Goal: Communication & Community: Answer question/provide support

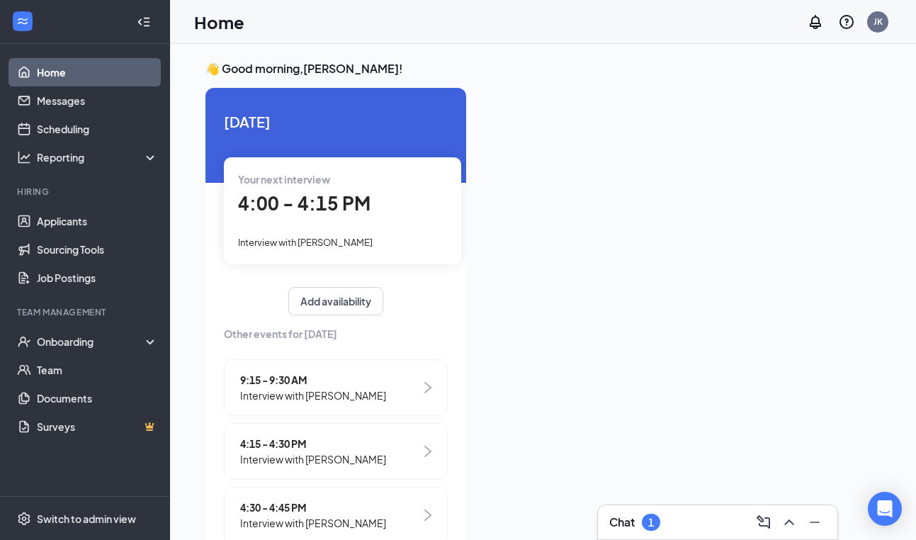
click at [327, 210] on span "4:00 - 4:15 PM" at bounding box center [304, 202] width 132 height 23
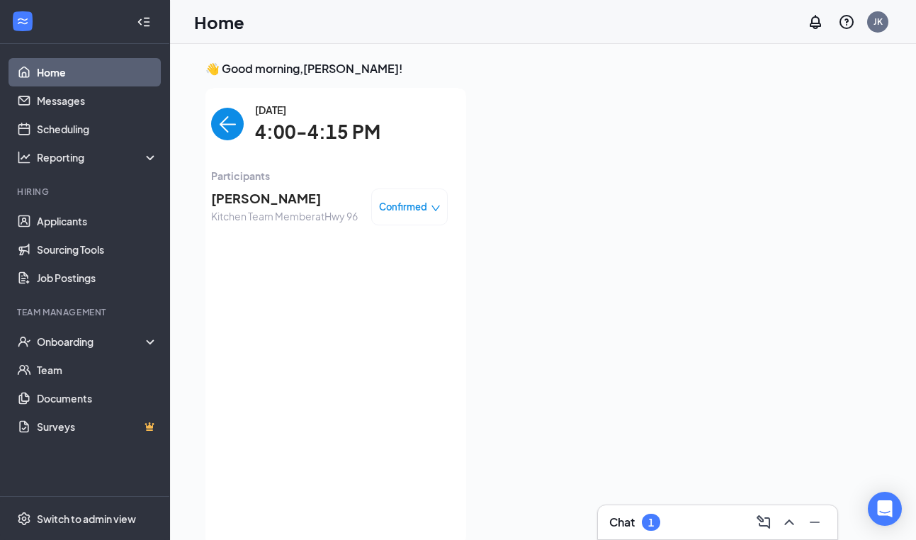
scroll to position [6, 0]
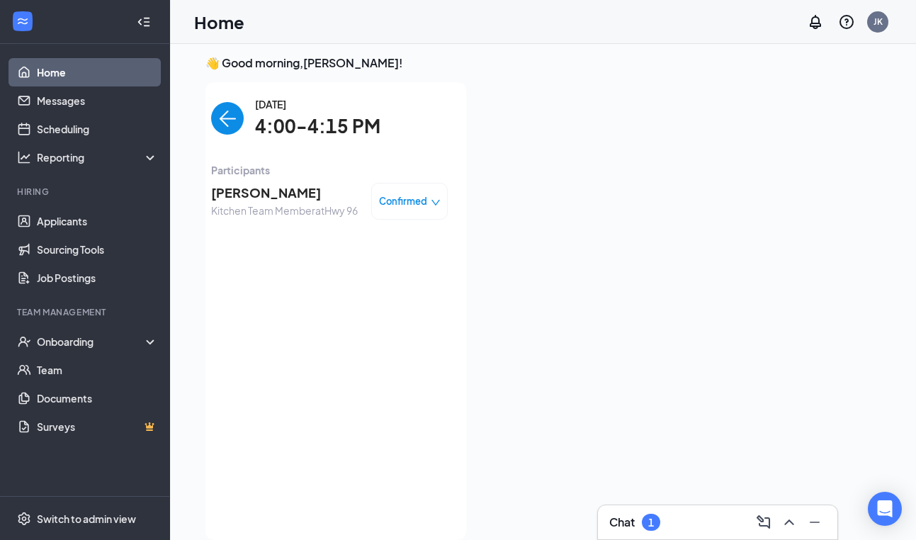
click at [278, 192] on span "[PERSON_NAME]" at bounding box center [284, 193] width 147 height 20
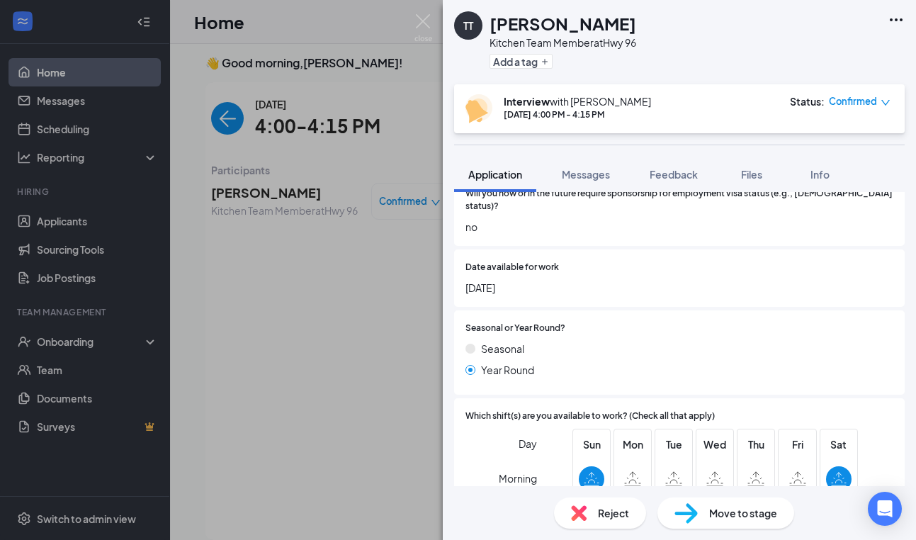
scroll to position [414, 0]
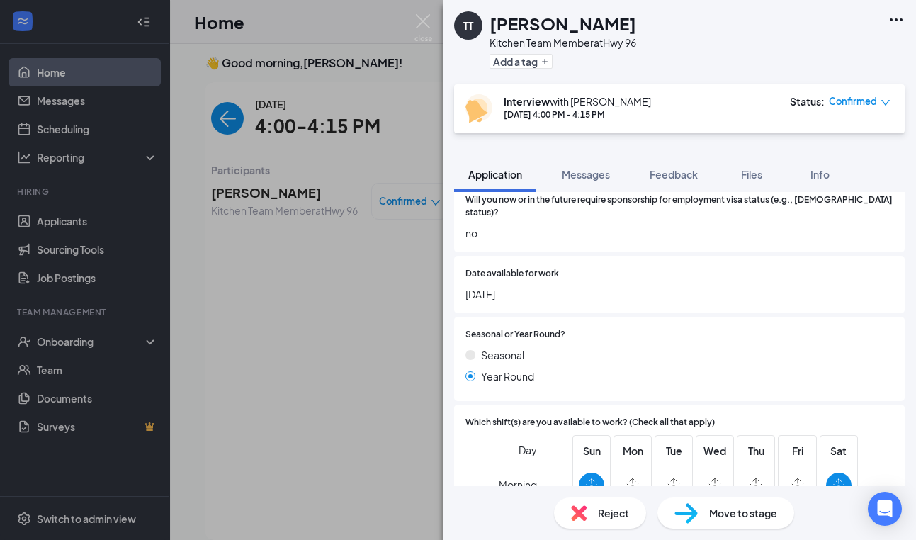
click at [424, 13] on div "TT [PERSON_NAME] Kitchen Team Member at Hwy 96 Add a tag Interview with [PERSON…" at bounding box center [458, 270] width 916 height 540
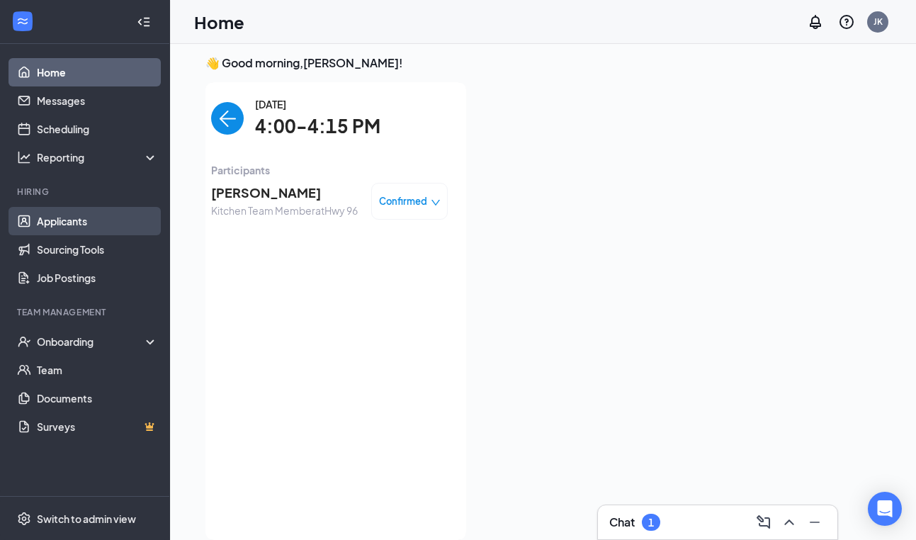
click at [97, 217] on link "Applicants" at bounding box center [97, 221] width 121 height 28
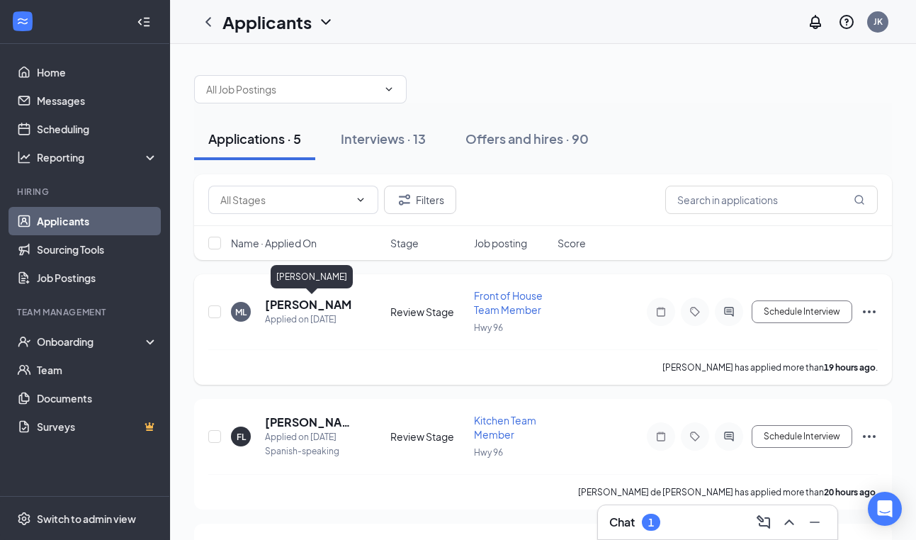
click at [323, 302] on h5 "[PERSON_NAME]" at bounding box center [308, 305] width 87 height 16
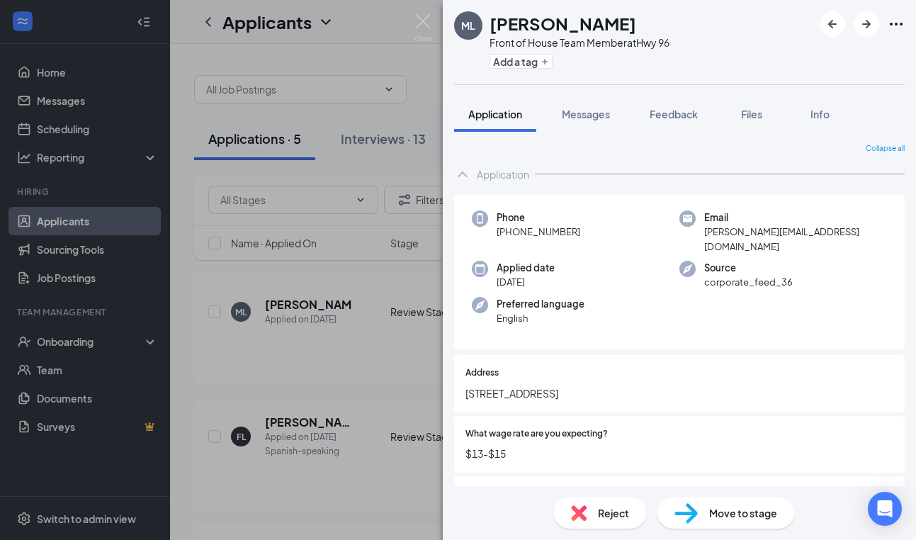
click at [687, 511] on img at bounding box center [685, 513] width 23 height 21
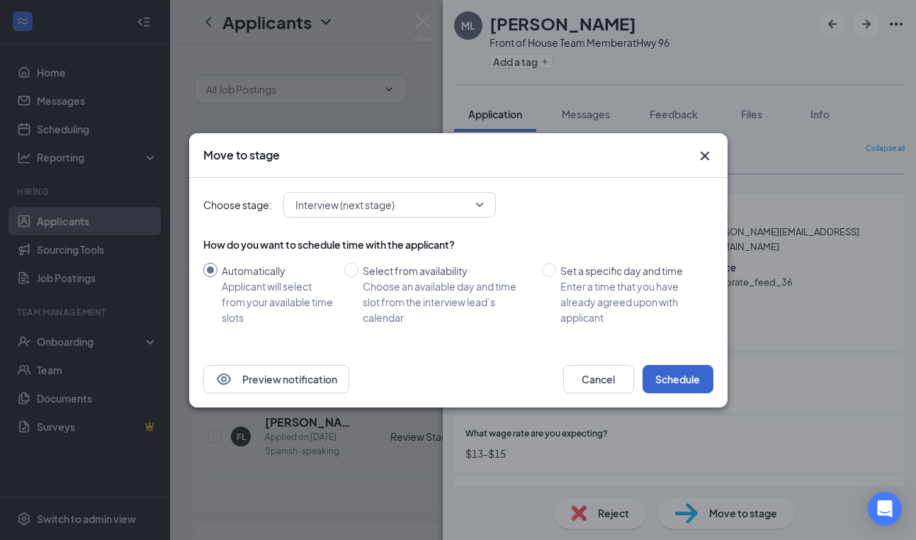
click at [669, 380] on button "Schedule" at bounding box center [677, 379] width 71 height 28
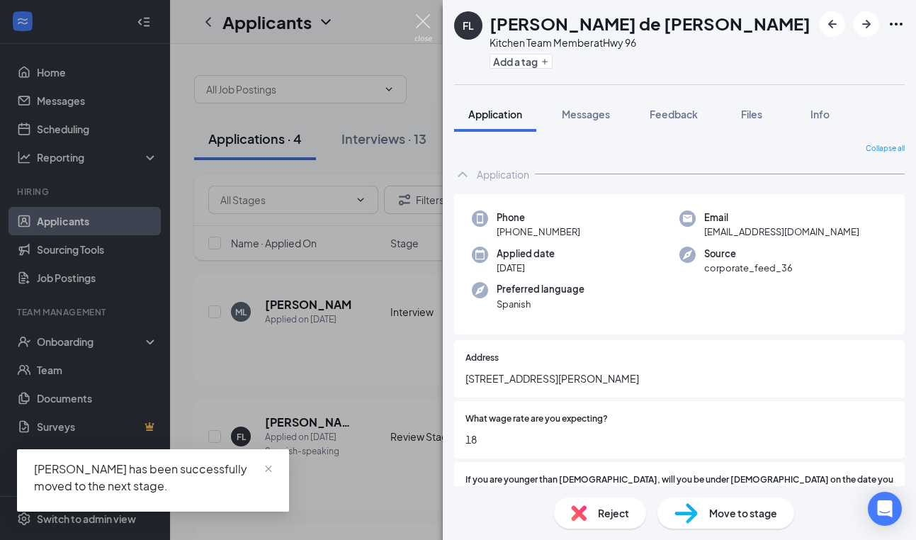
click at [424, 22] on img at bounding box center [423, 28] width 18 height 28
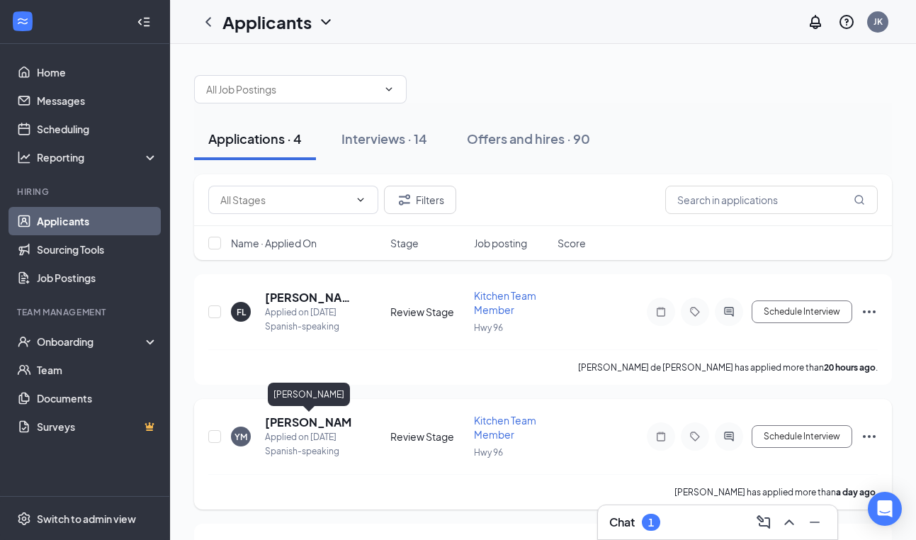
click at [302, 425] on h5 "[PERSON_NAME]" at bounding box center [308, 422] width 87 height 16
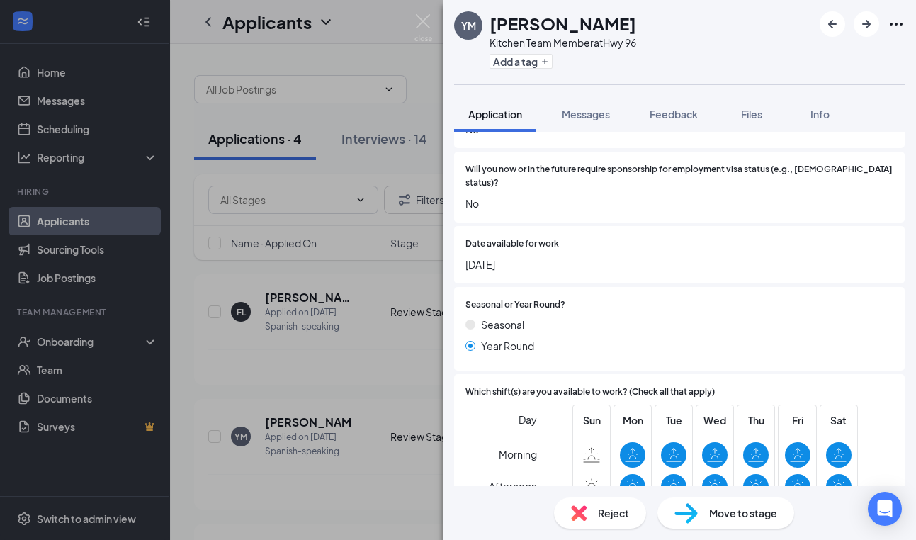
scroll to position [612, 0]
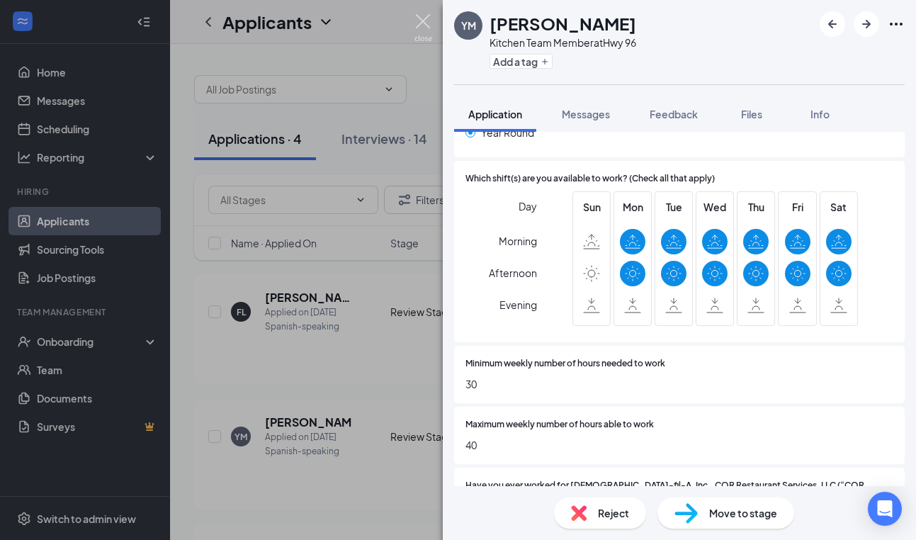
click at [427, 16] on img at bounding box center [423, 28] width 18 height 28
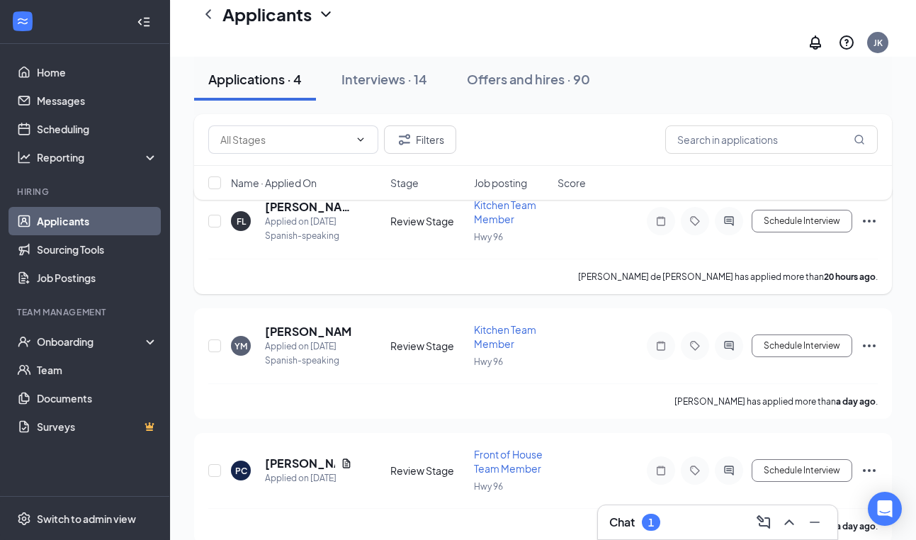
scroll to position [144, 0]
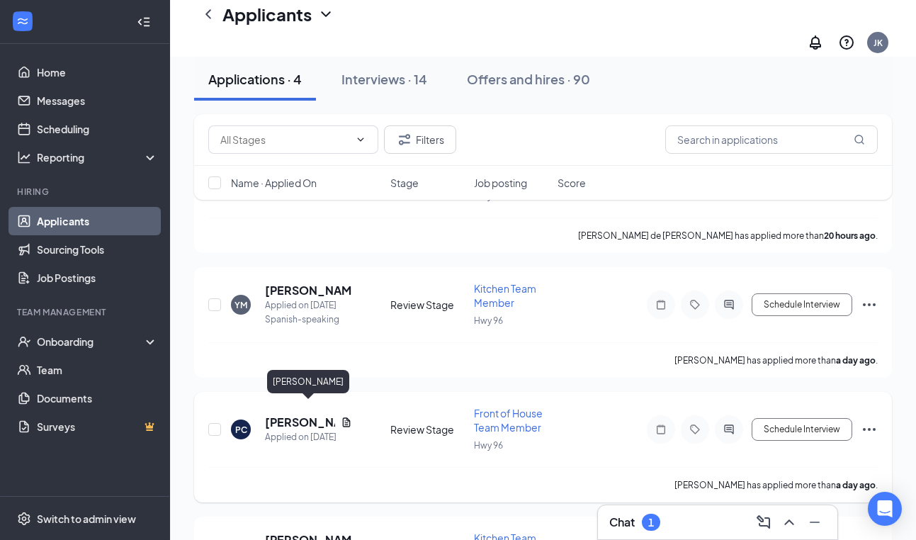
click at [293, 414] on h5 "[PERSON_NAME]" at bounding box center [300, 422] width 70 height 16
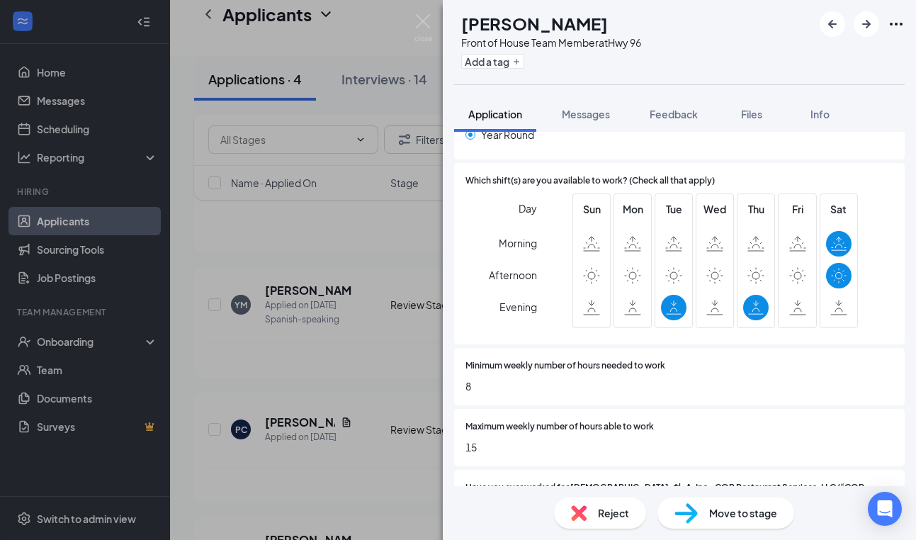
scroll to position [596, 0]
click at [612, 513] on span "Reject" at bounding box center [613, 513] width 31 height 16
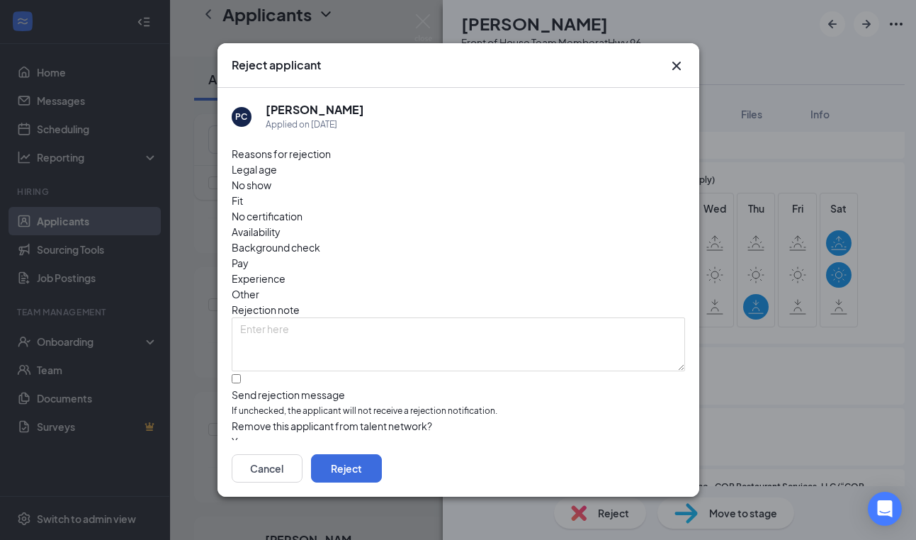
click at [280, 224] on span "Availability" at bounding box center [256, 232] width 49 height 16
click at [382, 460] on button "Reject" at bounding box center [346, 468] width 71 height 28
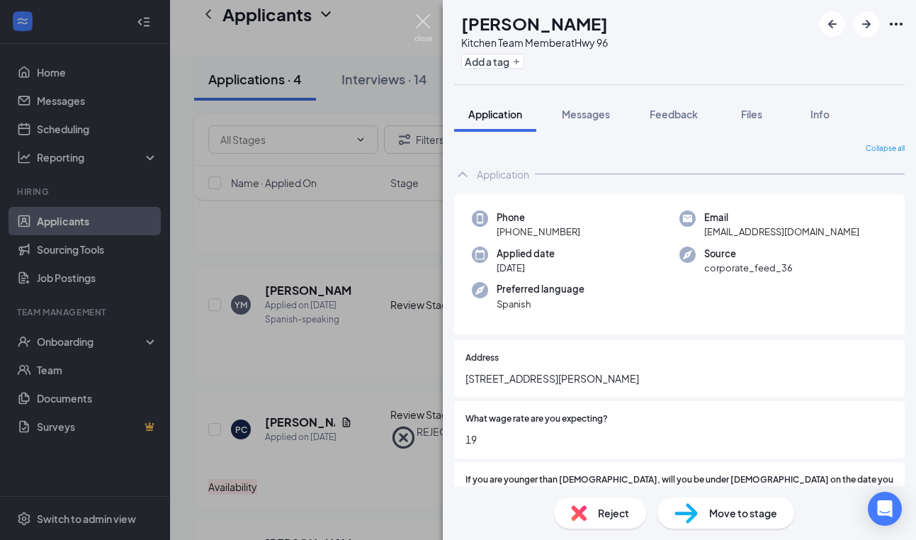
click at [422, 21] on img at bounding box center [423, 28] width 18 height 28
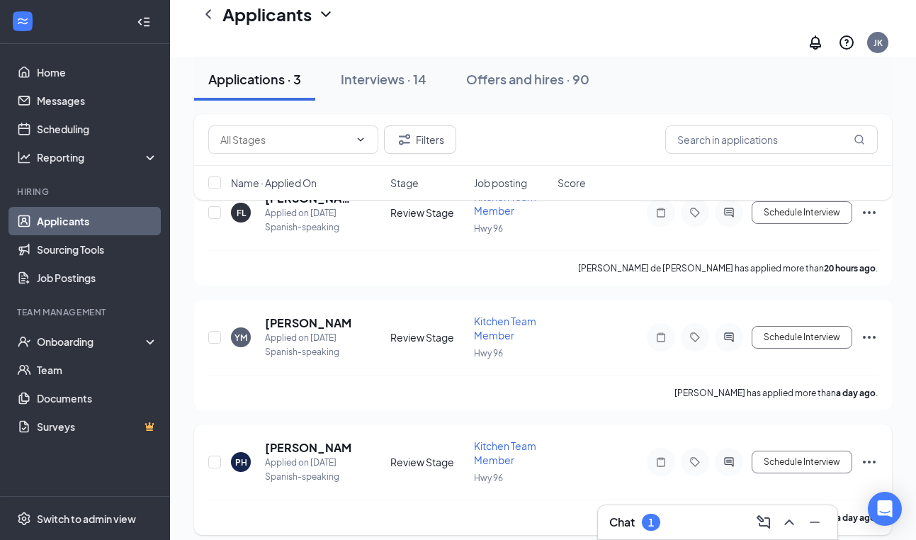
scroll to position [111, 0]
click at [290, 441] on h5 "[PERSON_NAME]" at bounding box center [308, 449] width 87 height 16
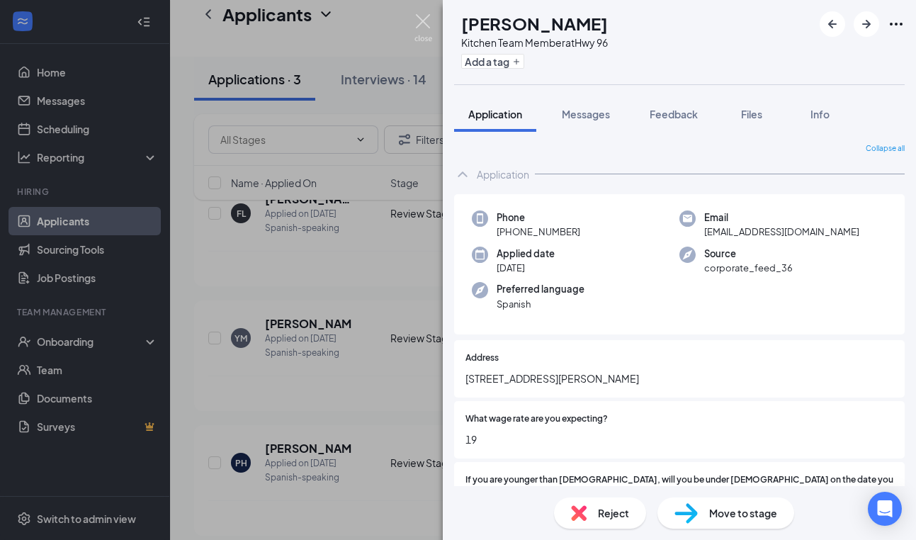
click at [422, 22] on img at bounding box center [423, 28] width 18 height 28
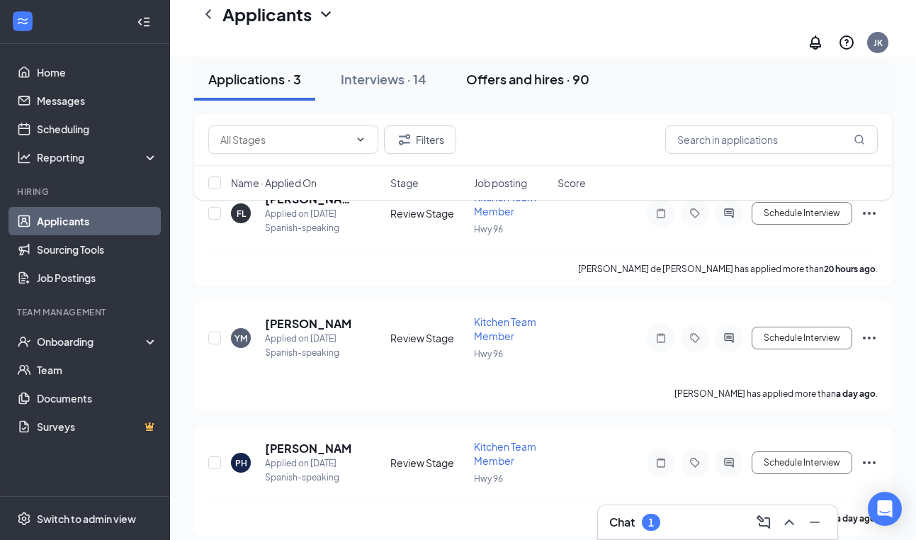
click at [520, 86] on div "Offers and hires · 90" at bounding box center [527, 79] width 123 height 18
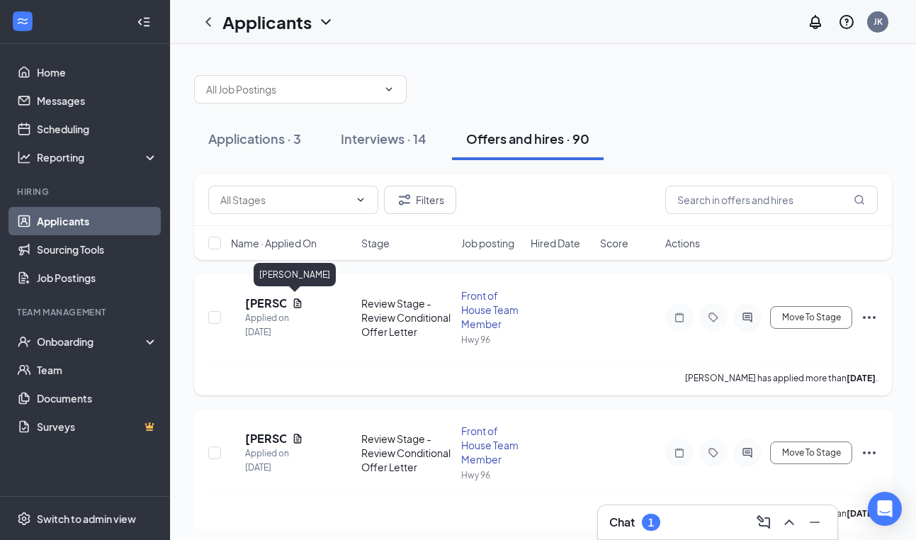
click at [274, 306] on h5 "[PERSON_NAME]" at bounding box center [265, 303] width 41 height 16
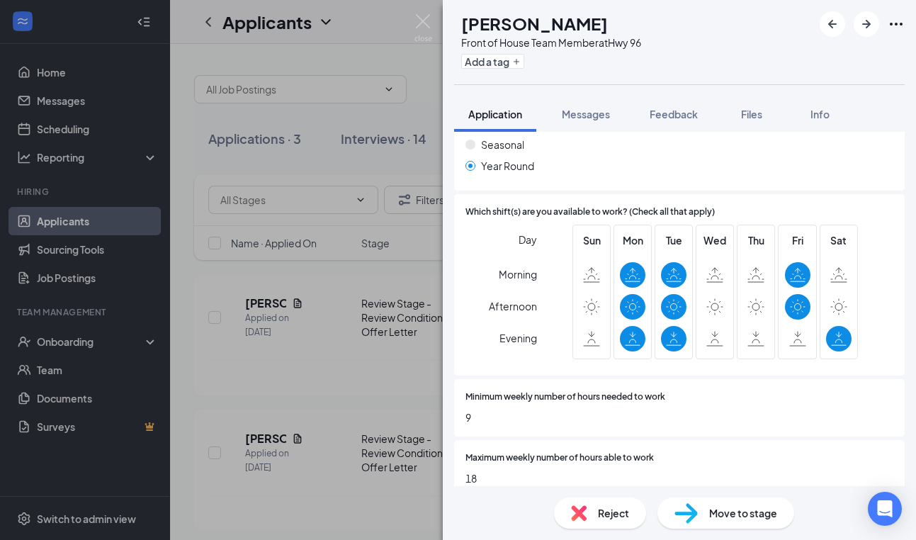
scroll to position [569, 0]
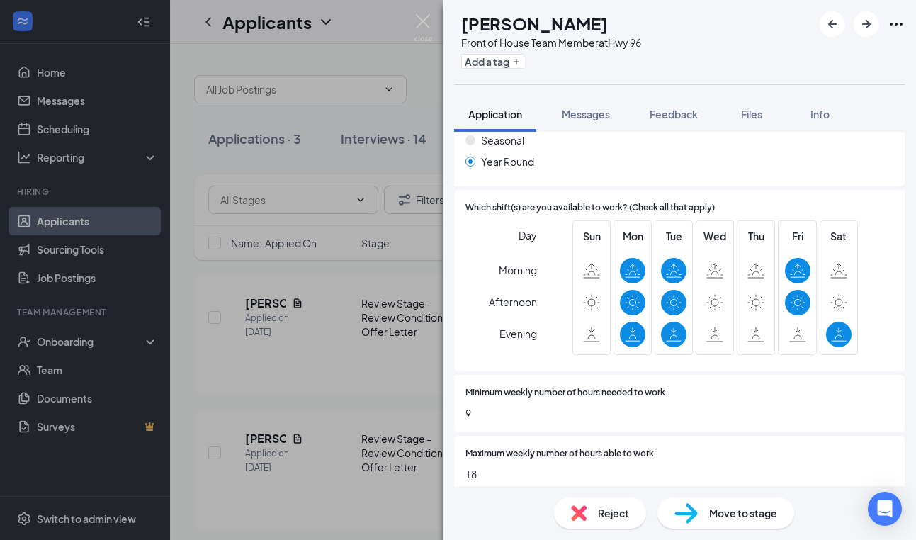
click at [327, 169] on div "LB [PERSON_NAME] Front of House Team Member at Hwy 96 Add a tag Application Mes…" at bounding box center [458, 270] width 916 height 540
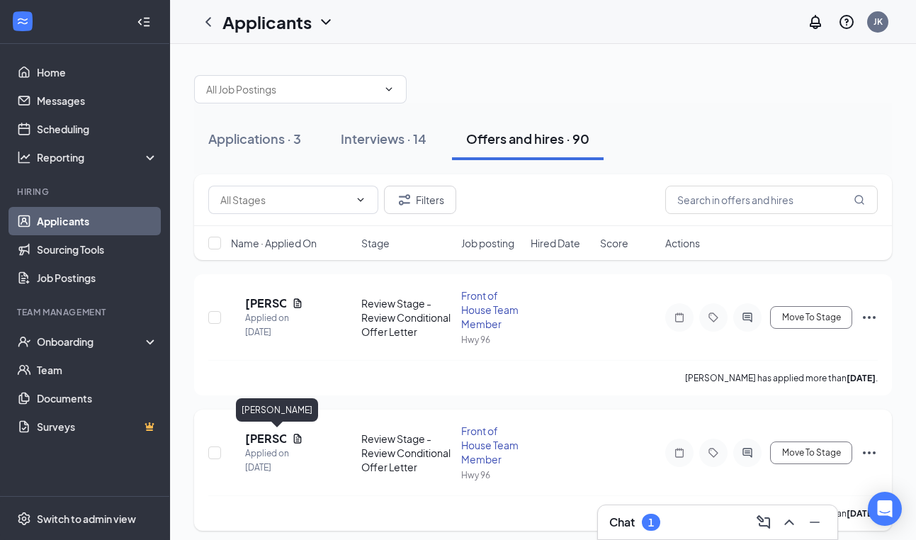
click at [279, 441] on h5 "[PERSON_NAME]" at bounding box center [265, 439] width 41 height 16
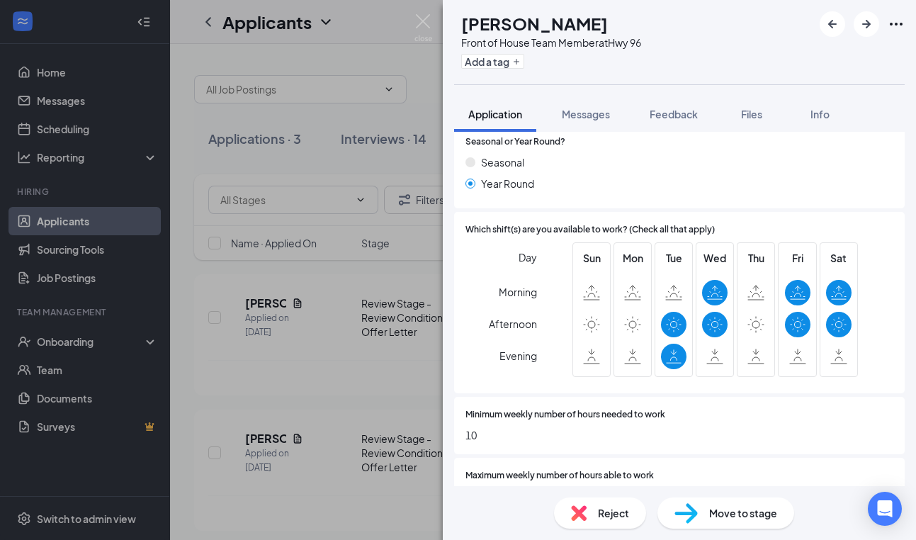
scroll to position [549, 0]
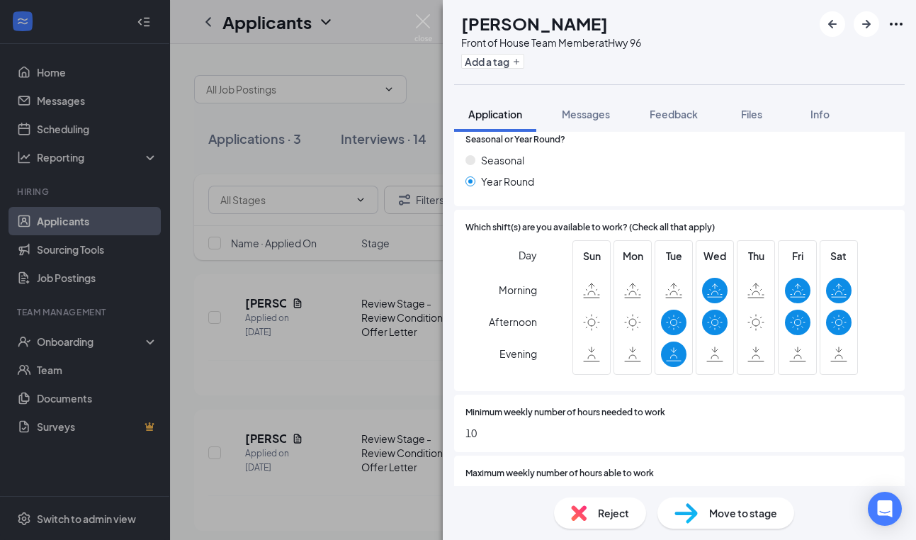
click at [323, 113] on div "LL [PERSON_NAME] Front of House Team Member at Hwy 96 Add a tag Application Mes…" at bounding box center [458, 270] width 916 height 540
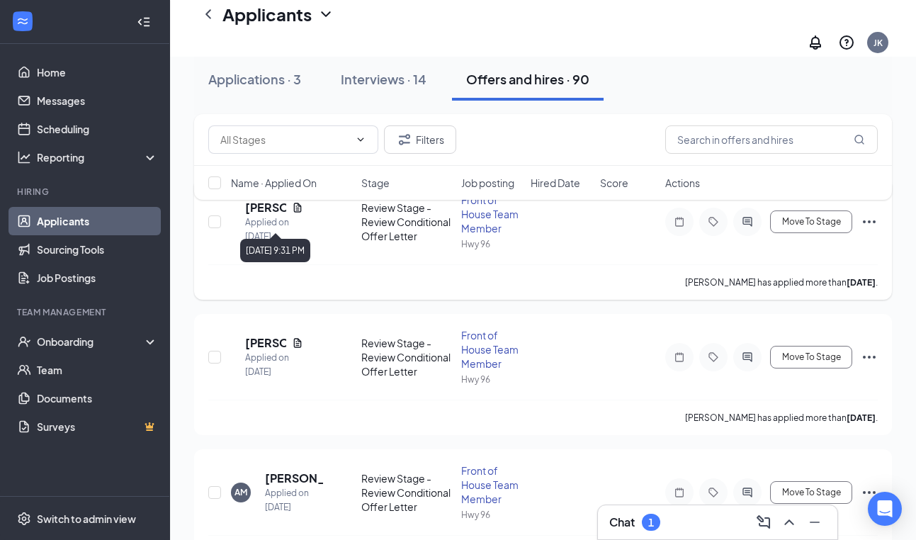
scroll to position [148, 0]
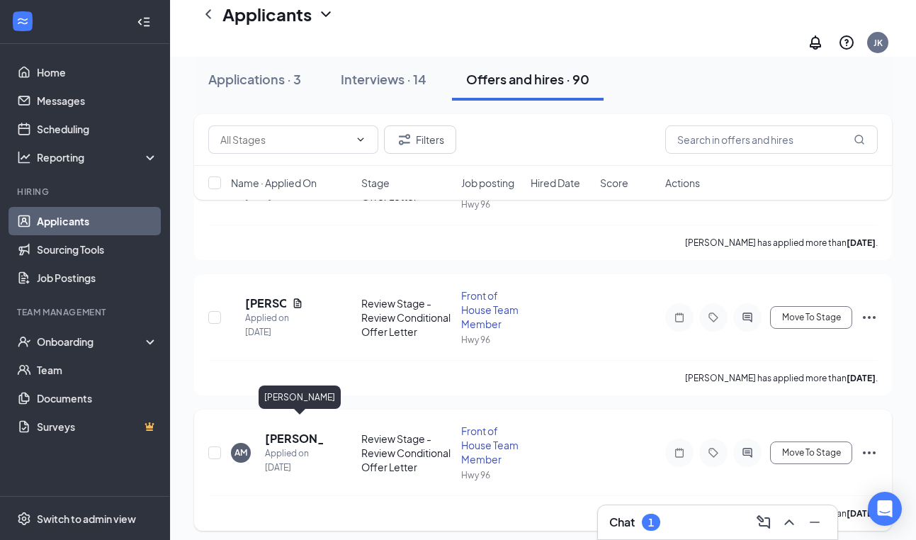
click at [280, 431] on h5 "[PERSON_NAME]" at bounding box center [294, 439] width 58 height 16
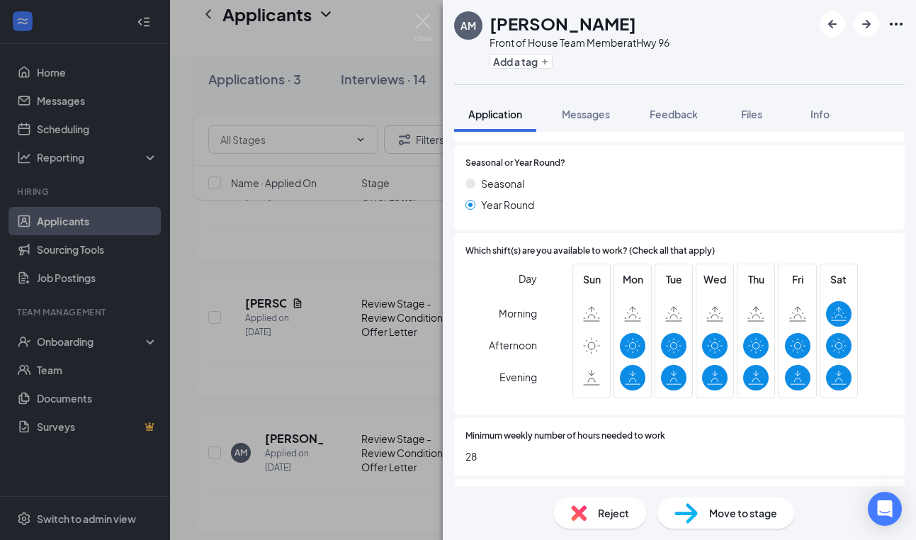
scroll to position [531, 0]
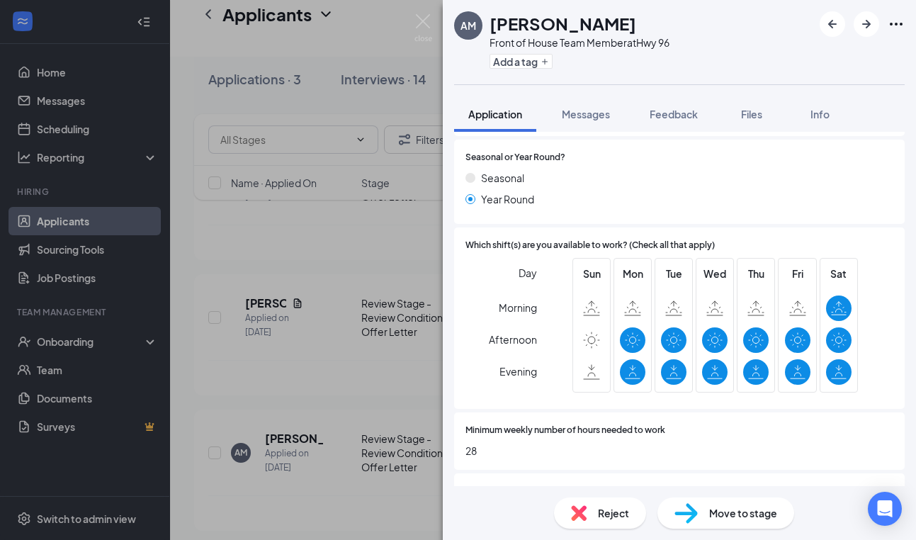
click at [337, 251] on div "AM [PERSON_NAME] Front of House Team Member at Hwy 96 Add a tag Application Mes…" at bounding box center [458, 270] width 916 height 540
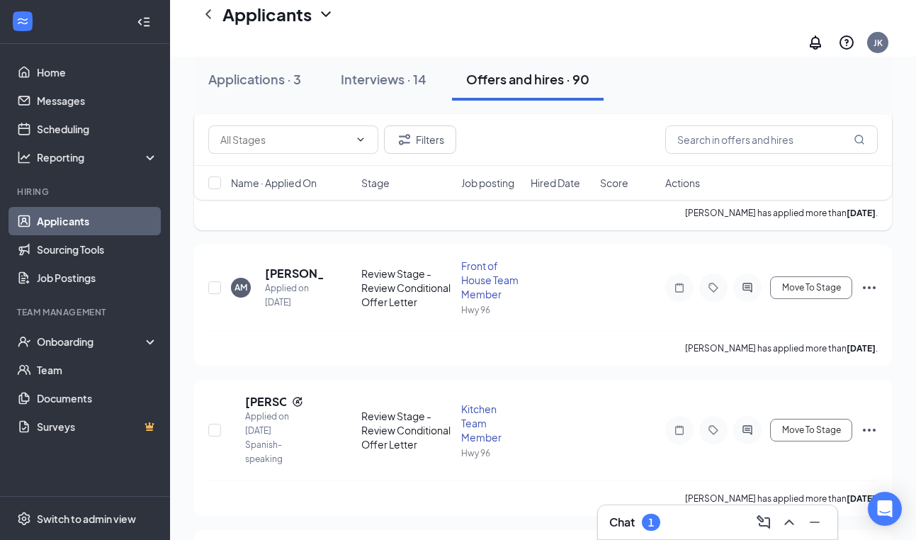
scroll to position [336, 0]
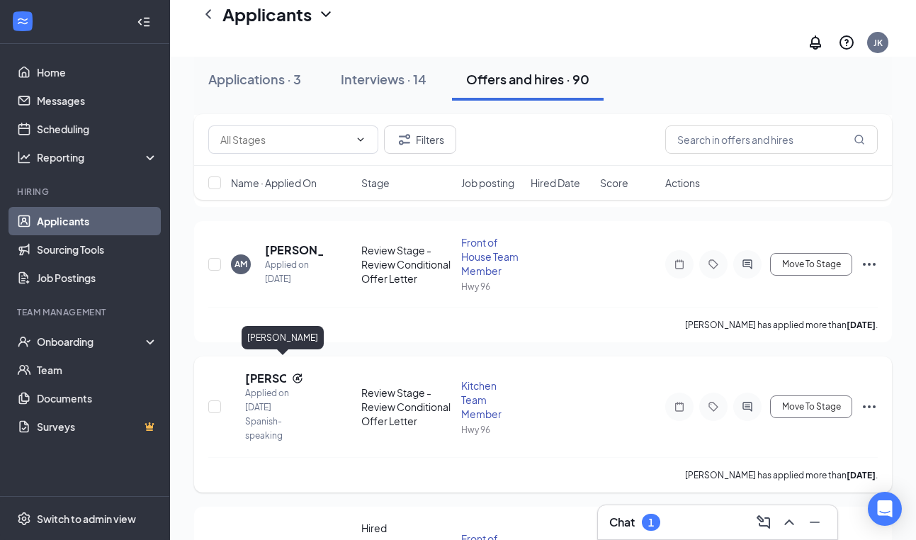
click at [286, 370] on h5 "[PERSON_NAME]" at bounding box center [265, 378] width 41 height 16
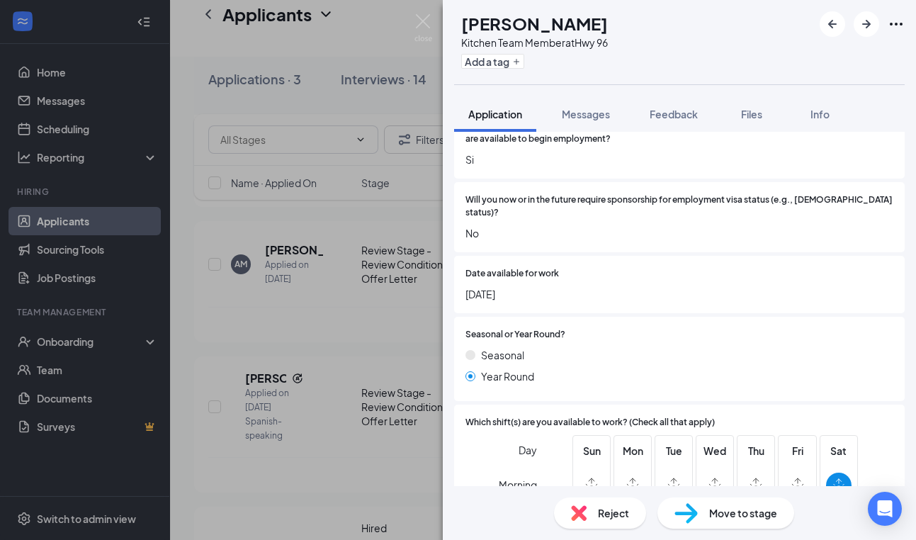
scroll to position [404, 0]
click at [415, 28] on img at bounding box center [423, 28] width 18 height 28
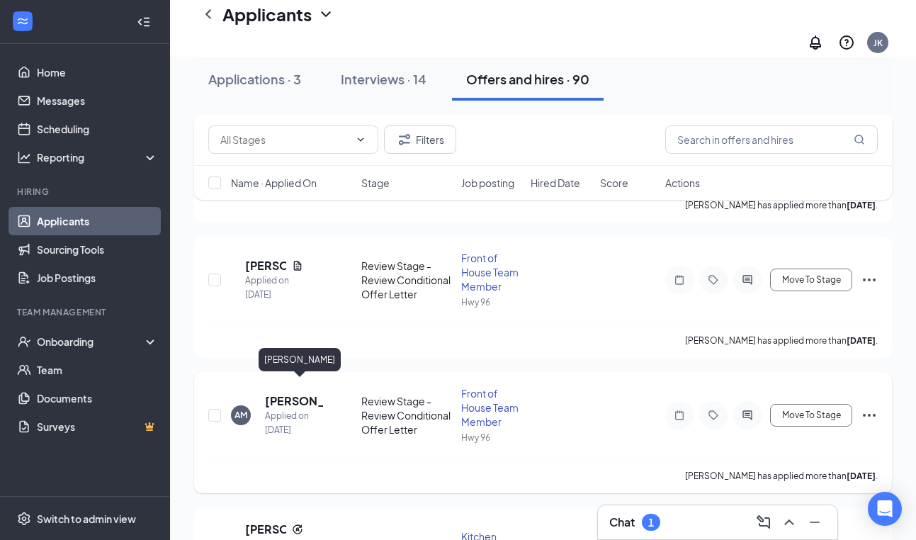
scroll to position [223, 0]
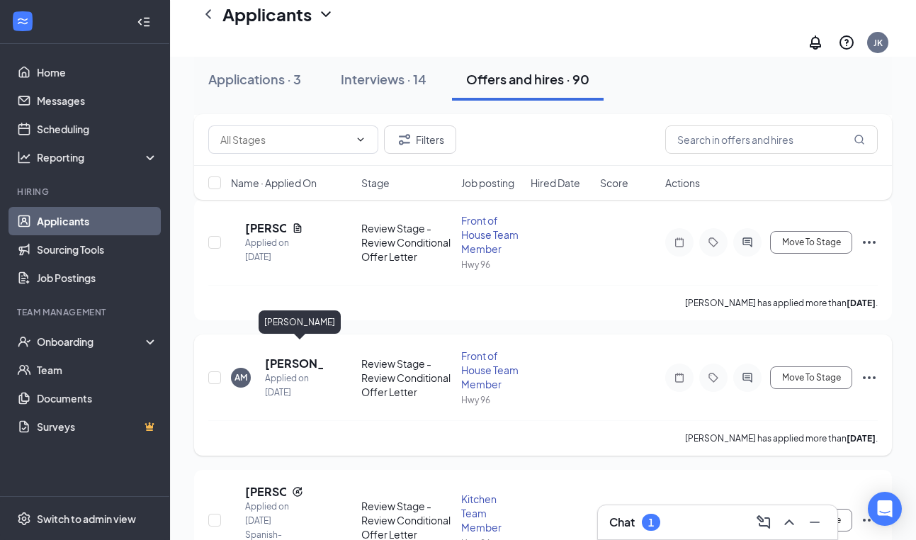
click at [291, 356] on h5 "[PERSON_NAME]" at bounding box center [294, 364] width 58 height 16
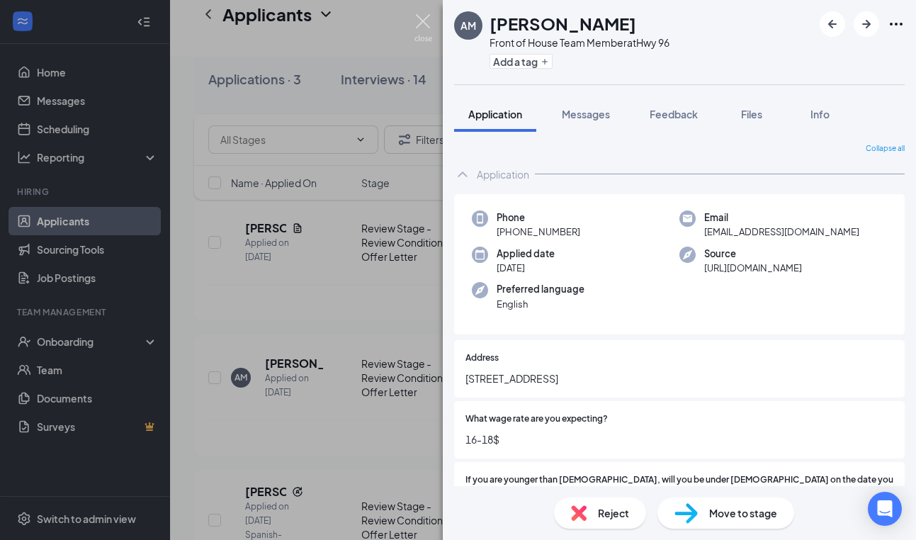
click at [418, 21] on img at bounding box center [423, 28] width 18 height 28
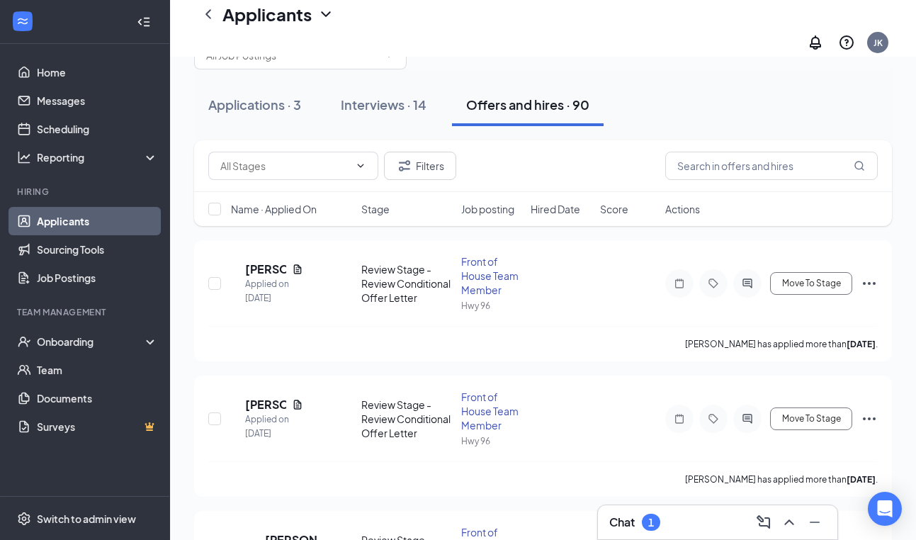
scroll to position [40, 0]
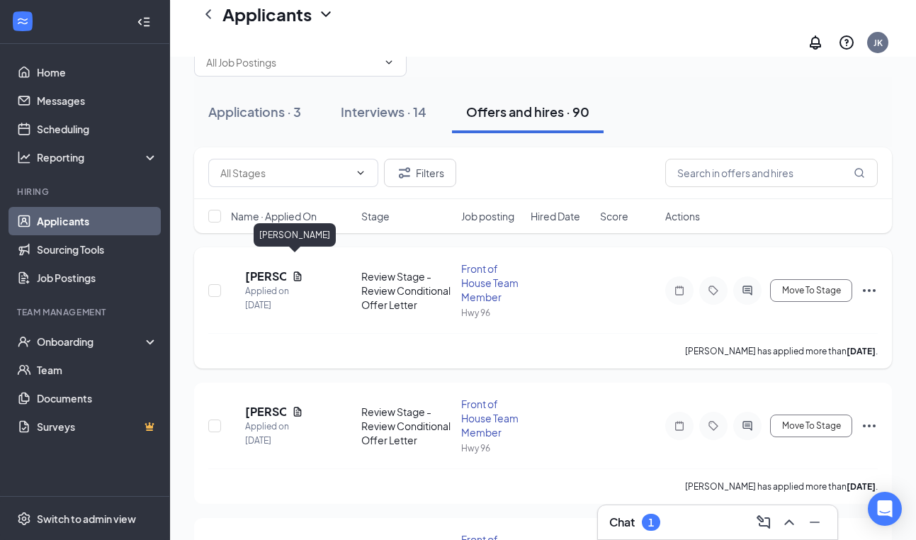
click at [269, 268] on h5 "[PERSON_NAME]" at bounding box center [265, 276] width 41 height 16
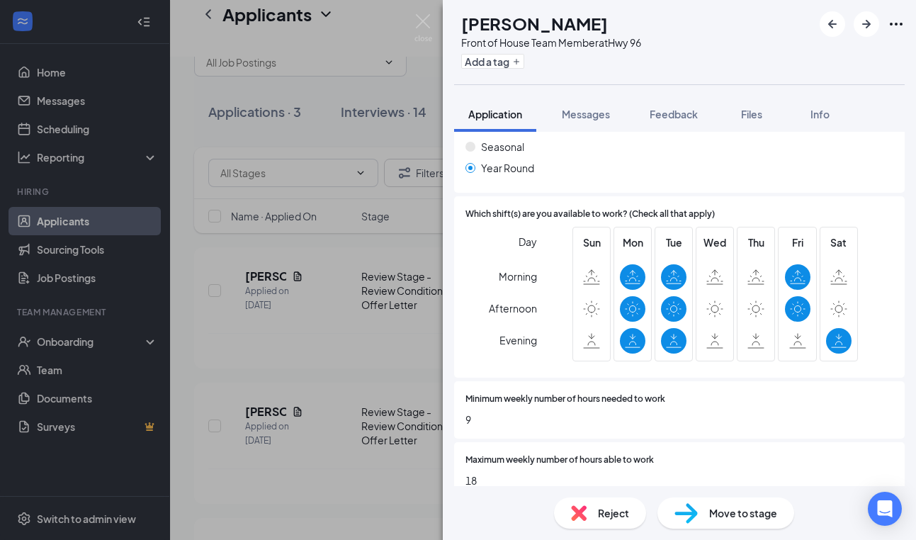
scroll to position [570, 0]
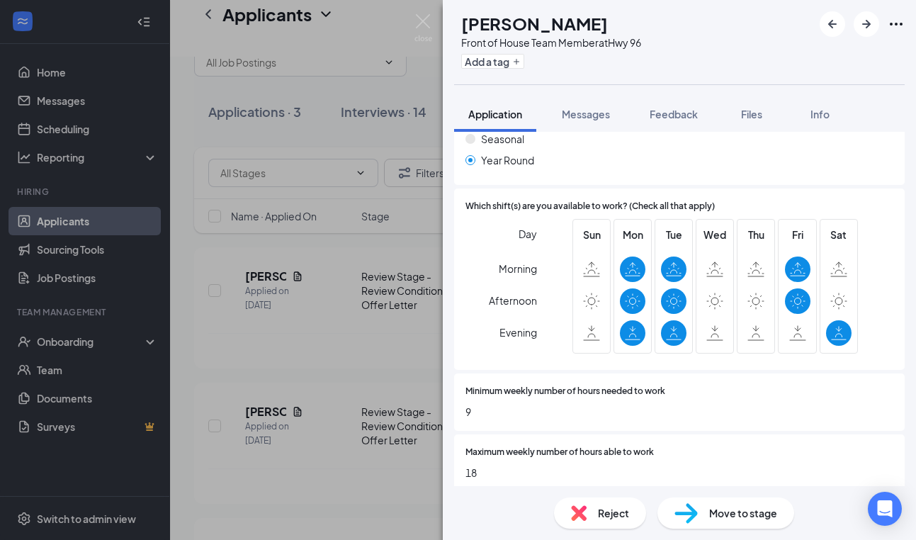
click at [358, 103] on div "LB [PERSON_NAME] Front of House Team Member at Hwy 96 Add a tag Application Mes…" at bounding box center [458, 270] width 916 height 540
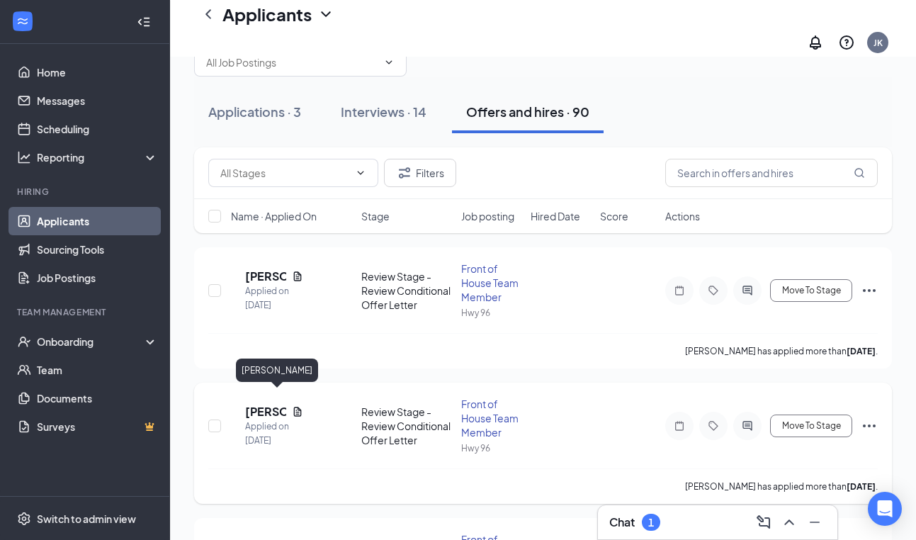
click at [270, 404] on h5 "[PERSON_NAME]" at bounding box center [265, 412] width 41 height 16
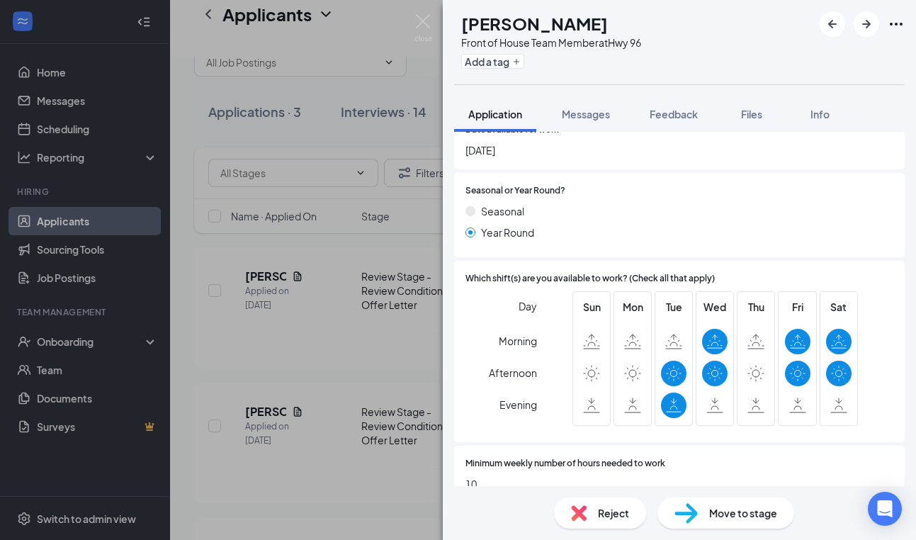
scroll to position [503, 0]
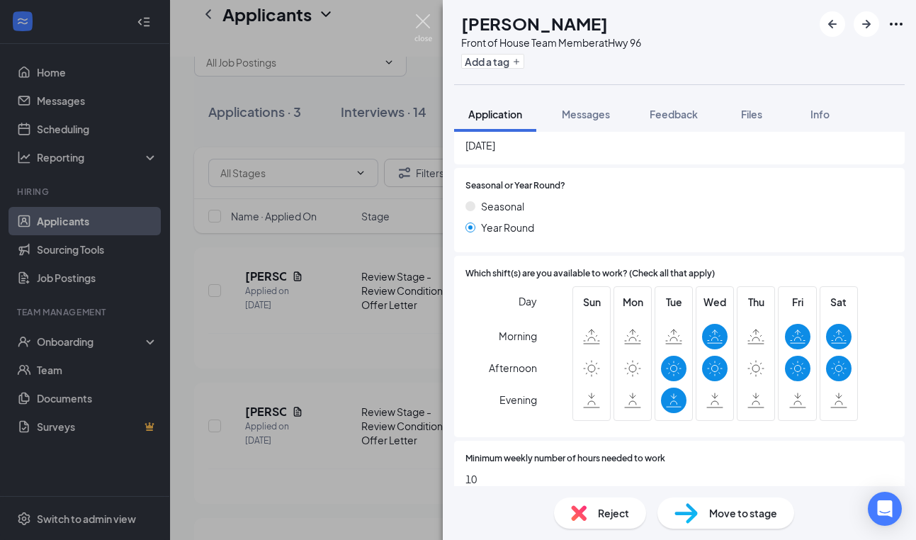
click at [426, 23] on img at bounding box center [423, 28] width 18 height 28
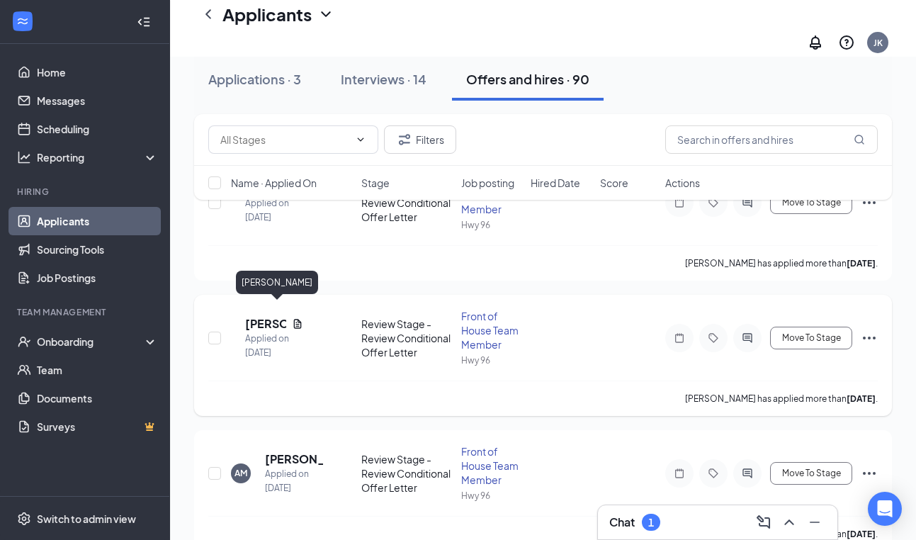
scroll to position [130, 0]
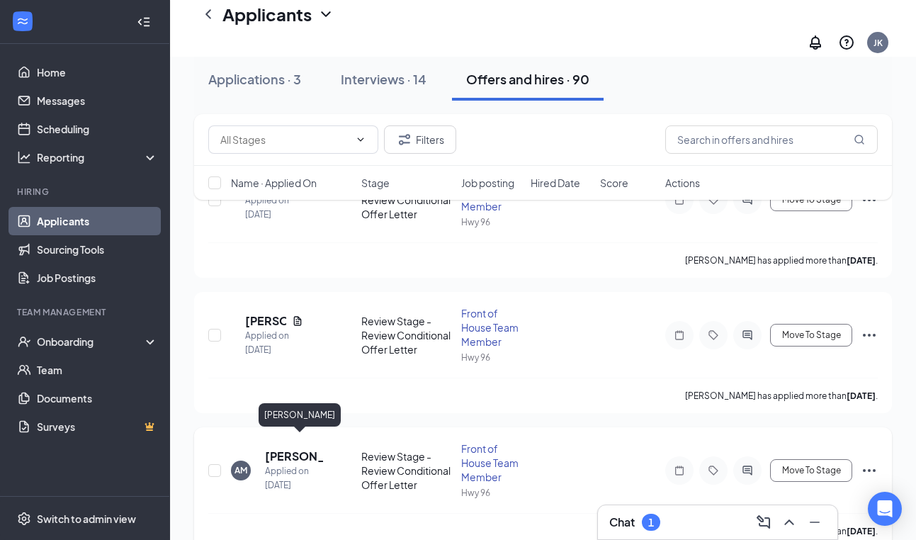
click at [271, 448] on h5 "[PERSON_NAME]" at bounding box center [294, 456] width 58 height 16
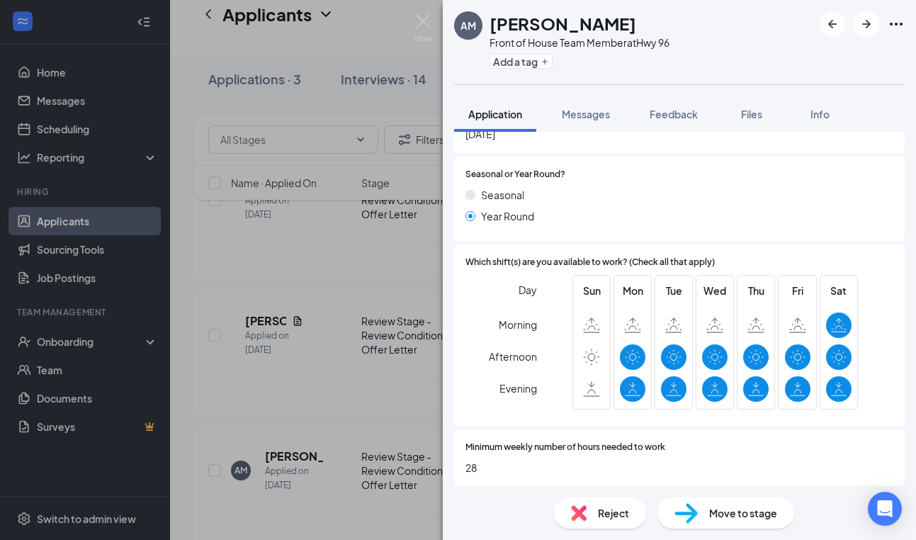
scroll to position [516, 0]
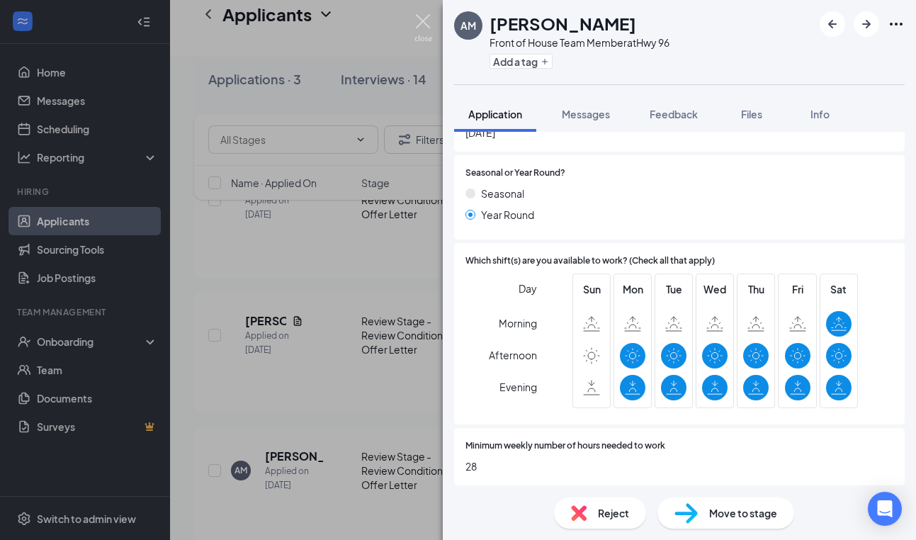
click at [422, 22] on img at bounding box center [423, 28] width 18 height 28
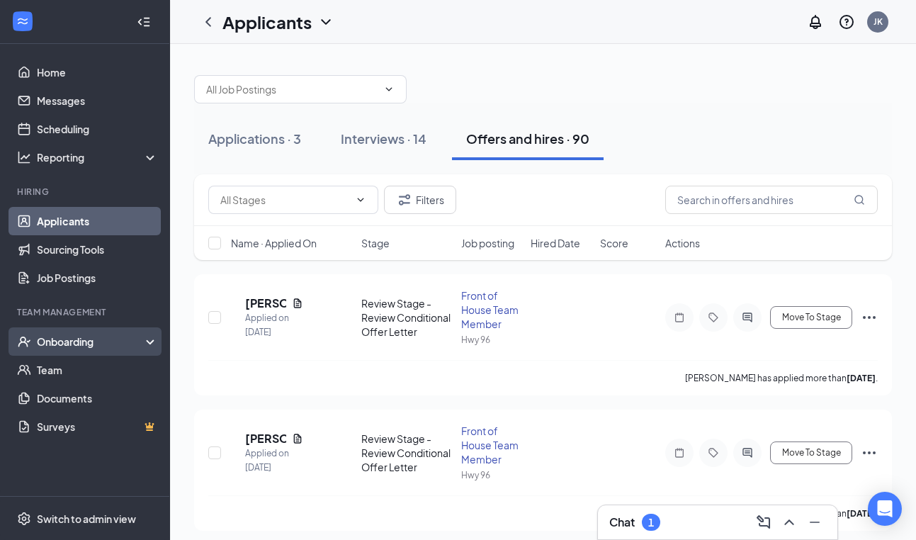
click at [85, 346] on div "Onboarding" at bounding box center [91, 341] width 109 height 14
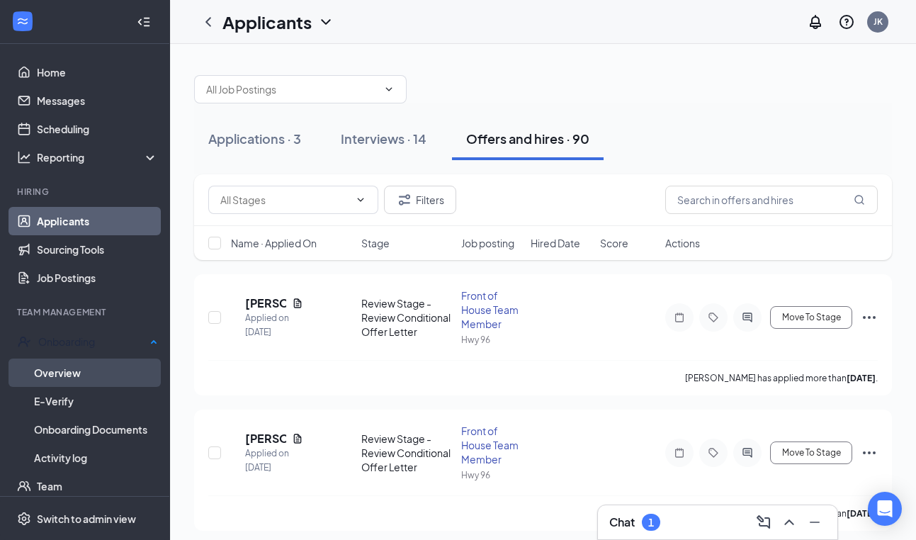
click at [87, 369] on link "Overview" at bounding box center [96, 372] width 124 height 28
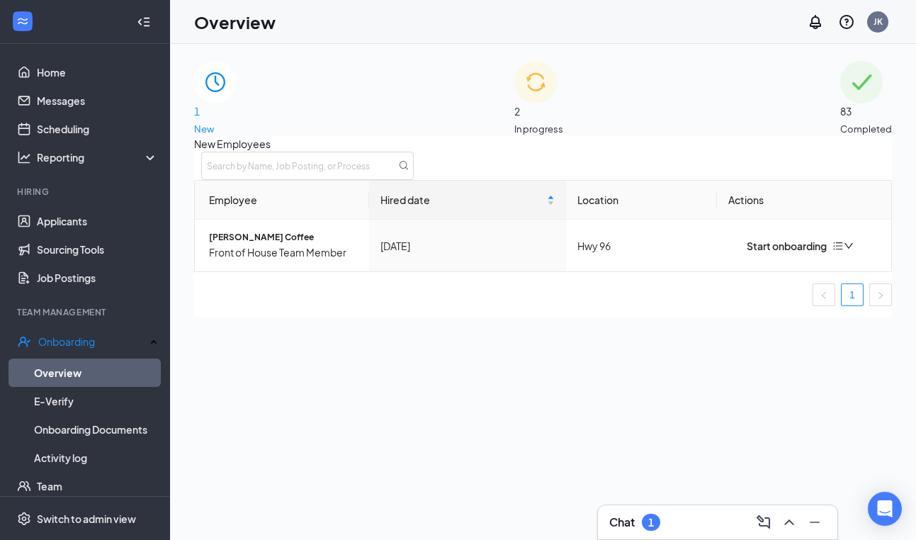
click at [551, 103] on span "2" at bounding box center [538, 111] width 49 height 16
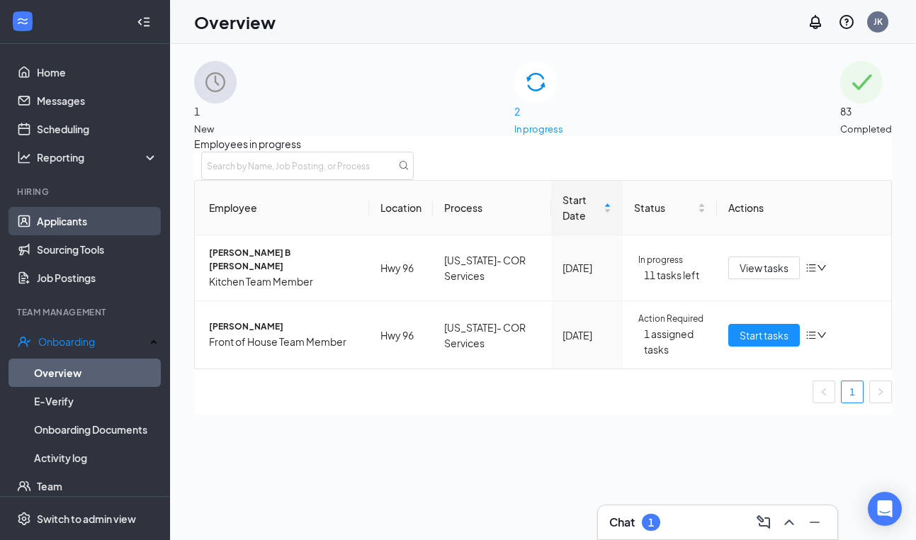
click at [64, 223] on link "Applicants" at bounding box center [97, 221] width 121 height 28
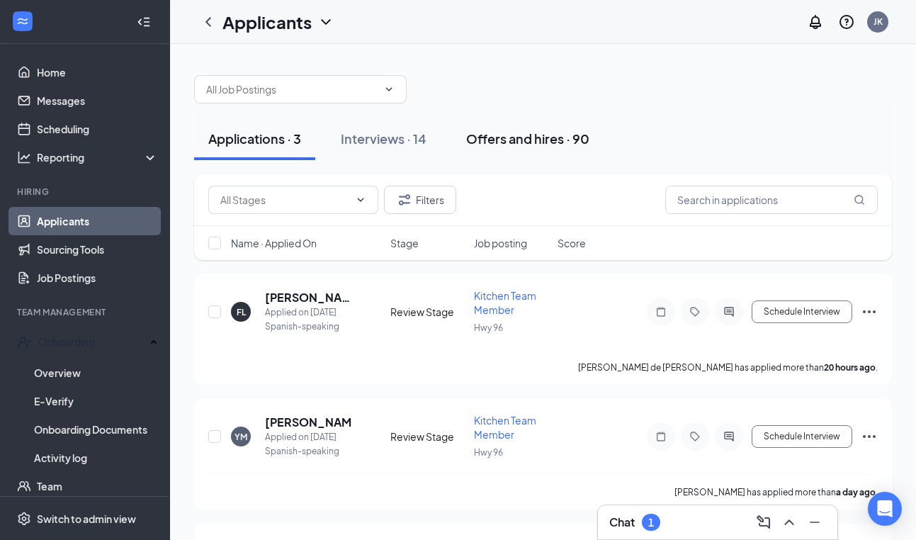
click at [581, 137] on div "Offers and hires · 90" at bounding box center [527, 139] width 123 height 18
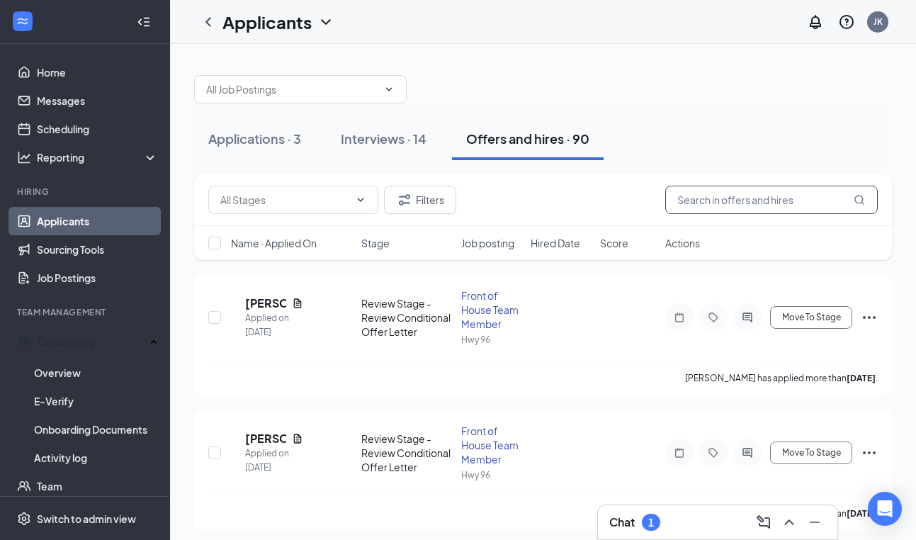
click at [786, 197] on input "text" at bounding box center [771, 200] width 212 height 28
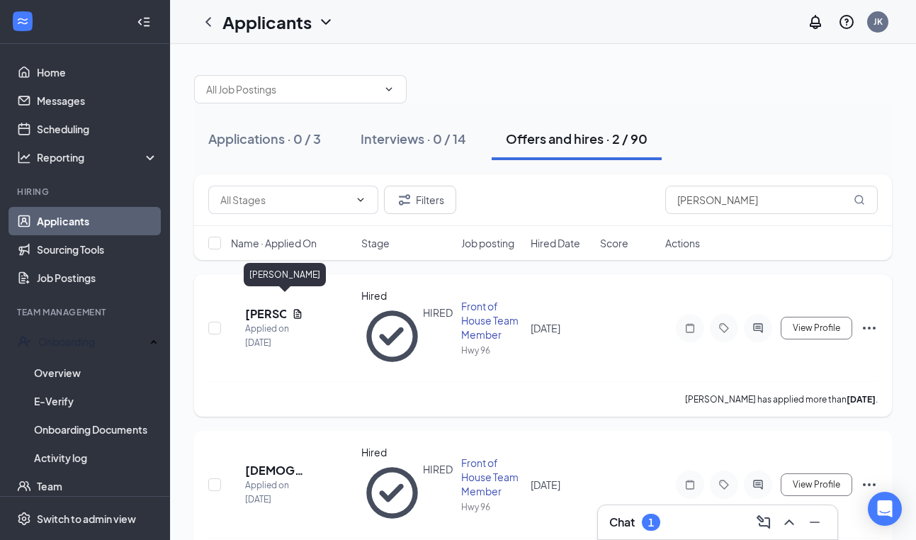
click at [281, 306] on h5 "[PERSON_NAME]" at bounding box center [265, 314] width 41 height 16
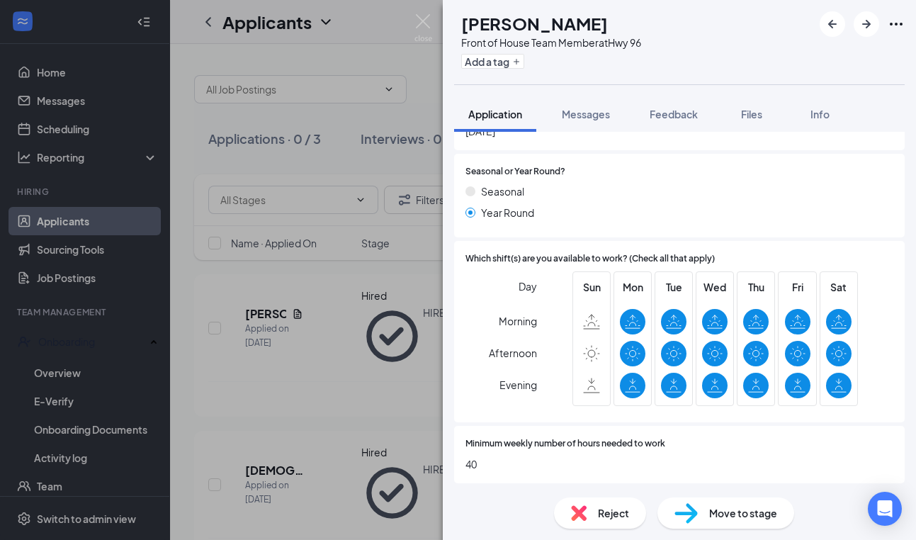
scroll to position [516, 0]
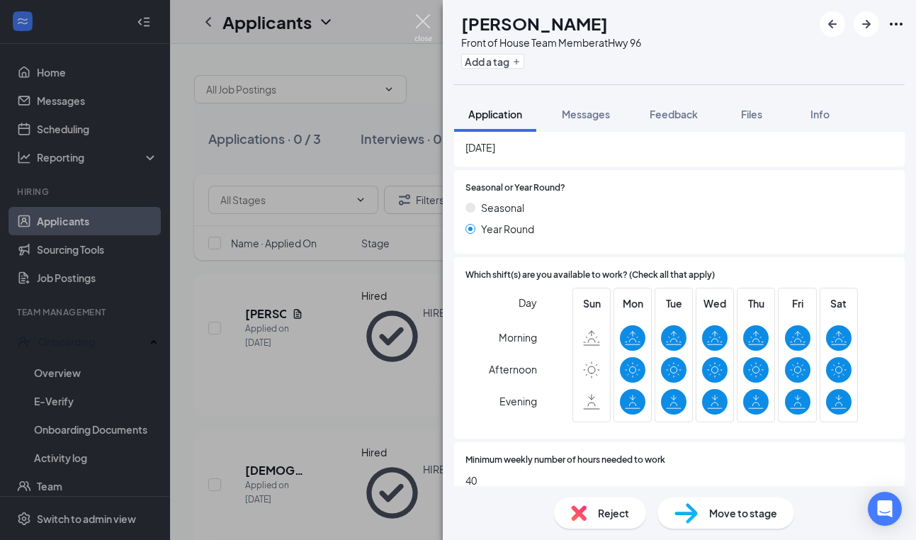
click at [417, 17] on img at bounding box center [423, 28] width 18 height 28
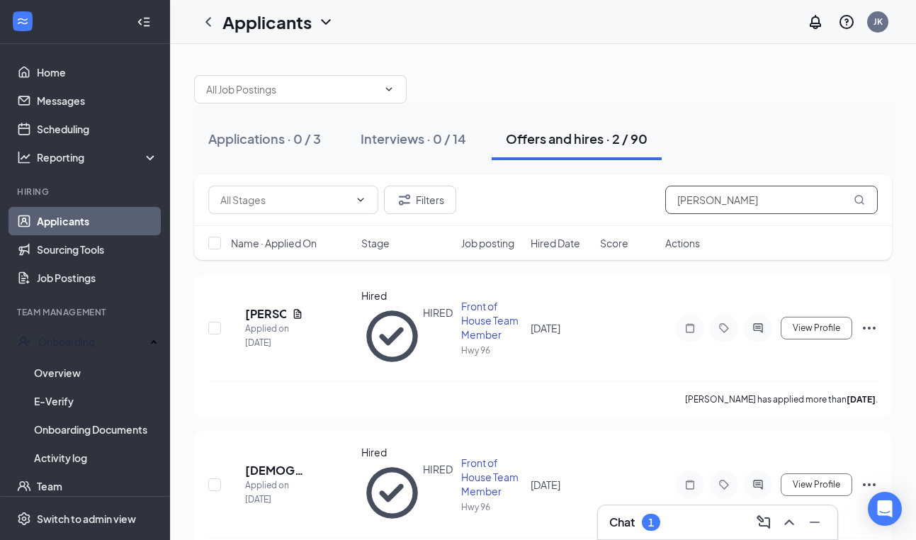
click at [709, 198] on input "[PERSON_NAME]" at bounding box center [771, 200] width 212 height 28
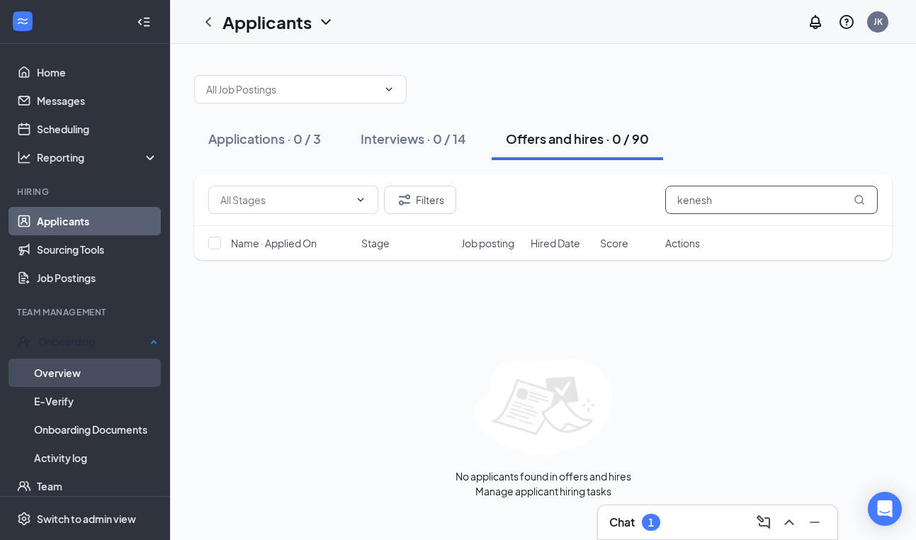
type input "kenesh"
click at [91, 368] on link "Overview" at bounding box center [96, 372] width 124 height 28
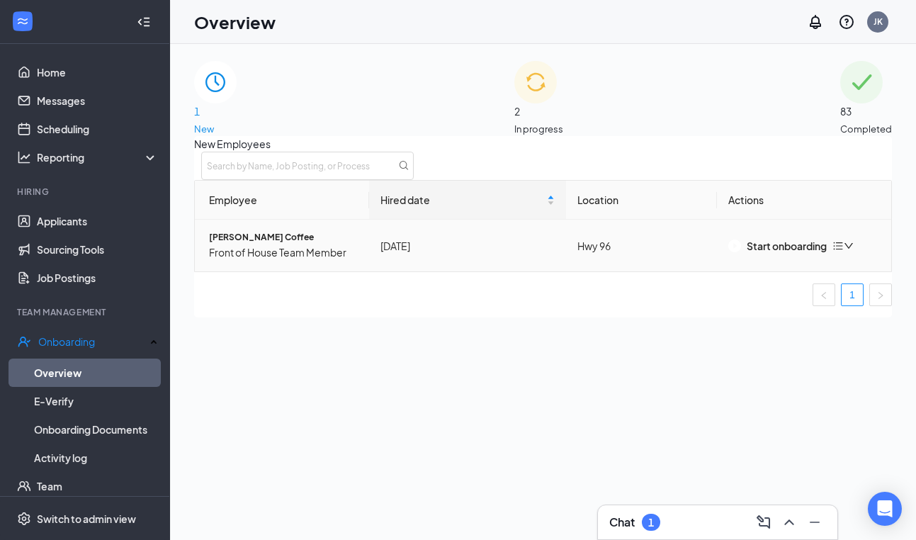
click at [283, 244] on span "[PERSON_NAME] Coffee" at bounding box center [283, 237] width 149 height 13
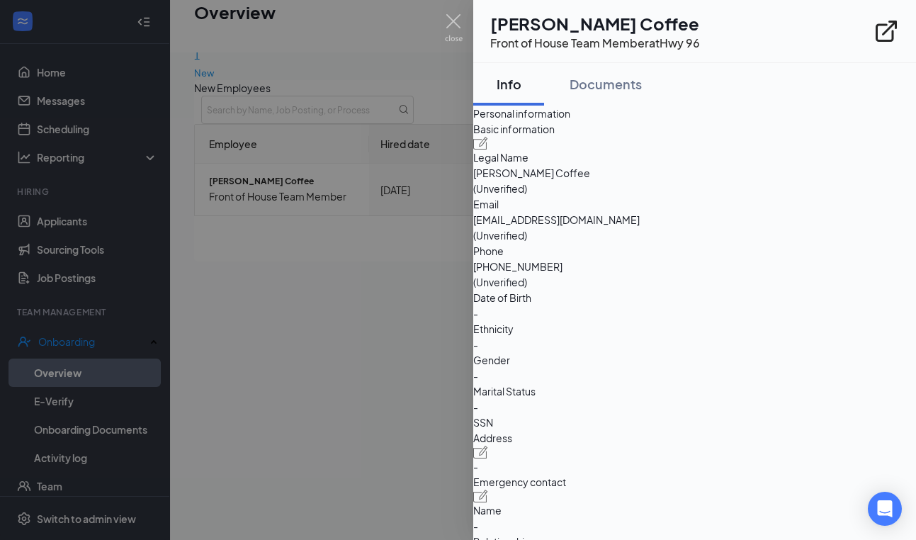
scroll to position [64, 0]
click at [448, 23] on img at bounding box center [454, 28] width 18 height 28
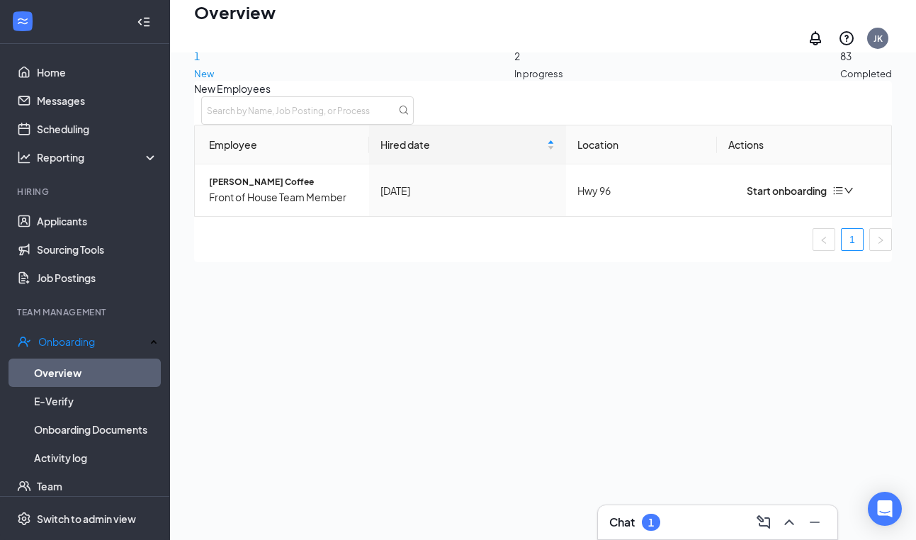
click at [541, 53] on span "2" at bounding box center [538, 56] width 49 height 16
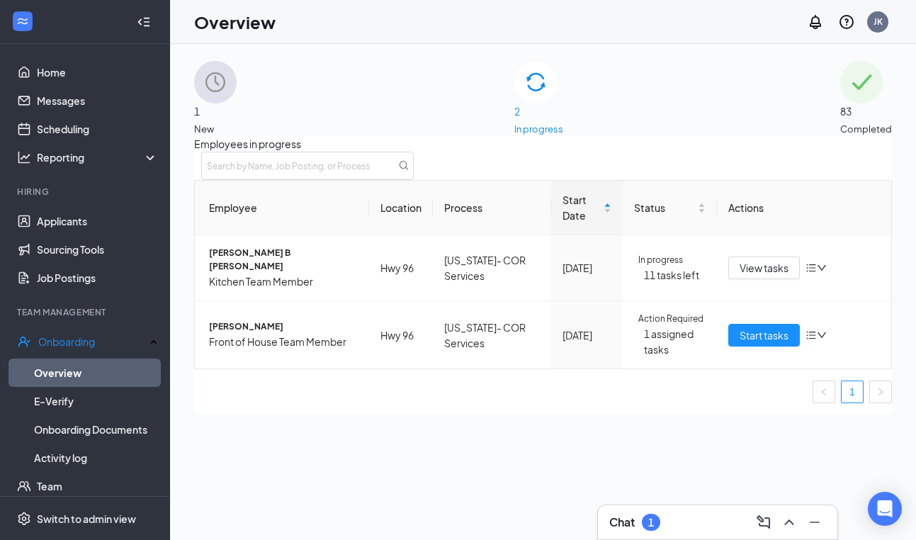
click at [840, 105] on span "83" at bounding box center [866, 111] width 52 height 16
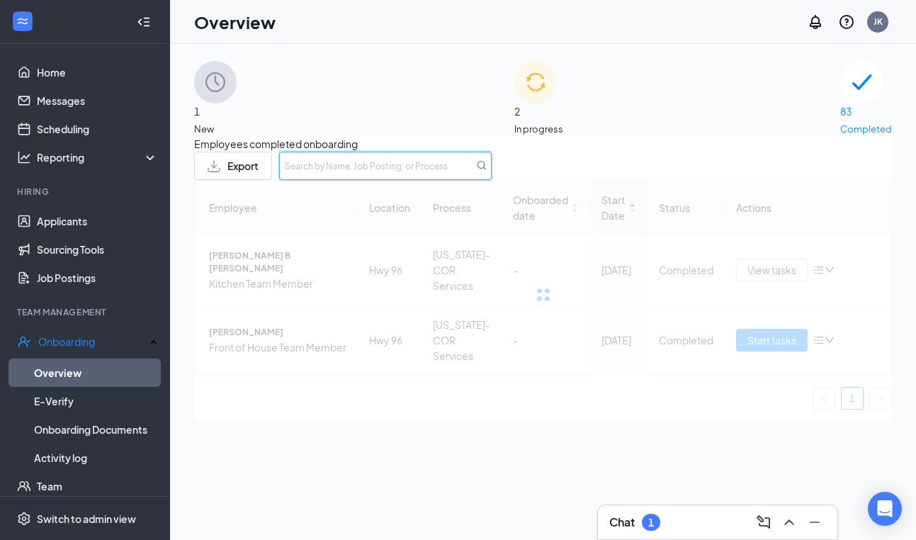
click at [492, 180] on input "text" at bounding box center [385, 166] width 212 height 28
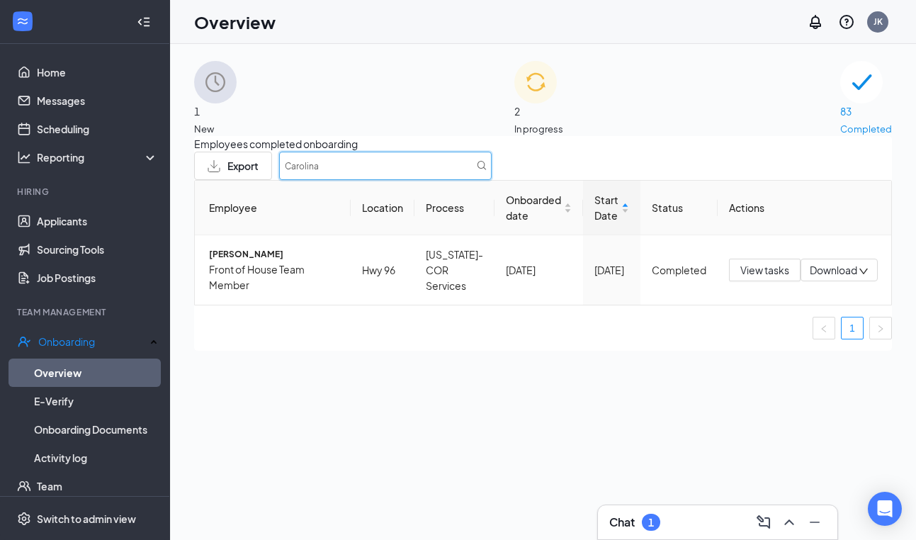
type input "Carolina"
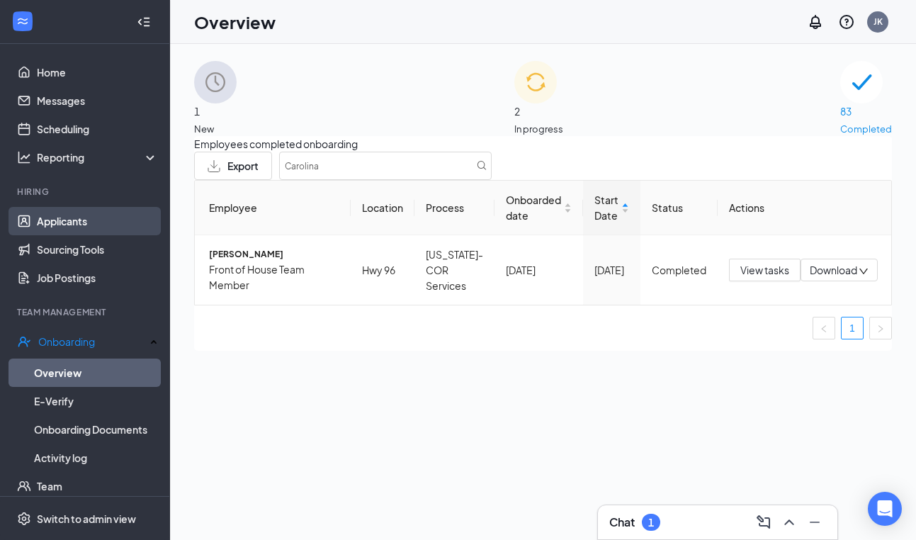
drag, startPoint x: 665, startPoint y: 188, endPoint x: 71, endPoint y: 222, distance: 595.2
click at [71, 222] on link "Applicants" at bounding box center [97, 221] width 121 height 28
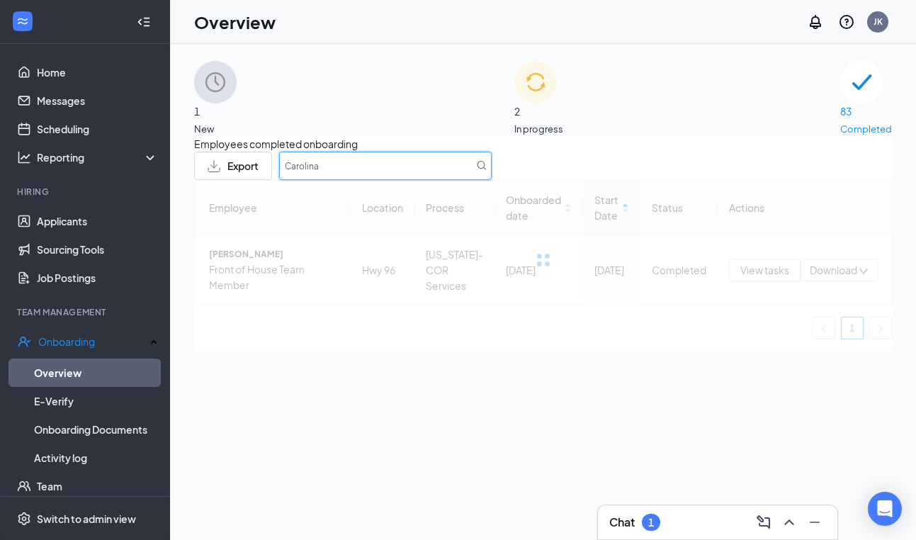
click at [492, 180] on input "Carolina" at bounding box center [385, 166] width 212 height 28
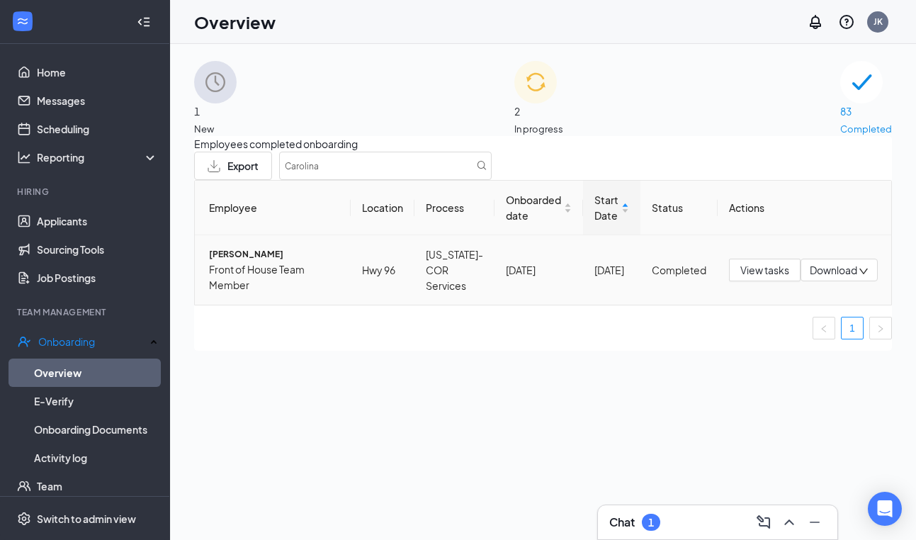
click at [253, 261] on span "[PERSON_NAME]" at bounding box center [274, 254] width 130 height 13
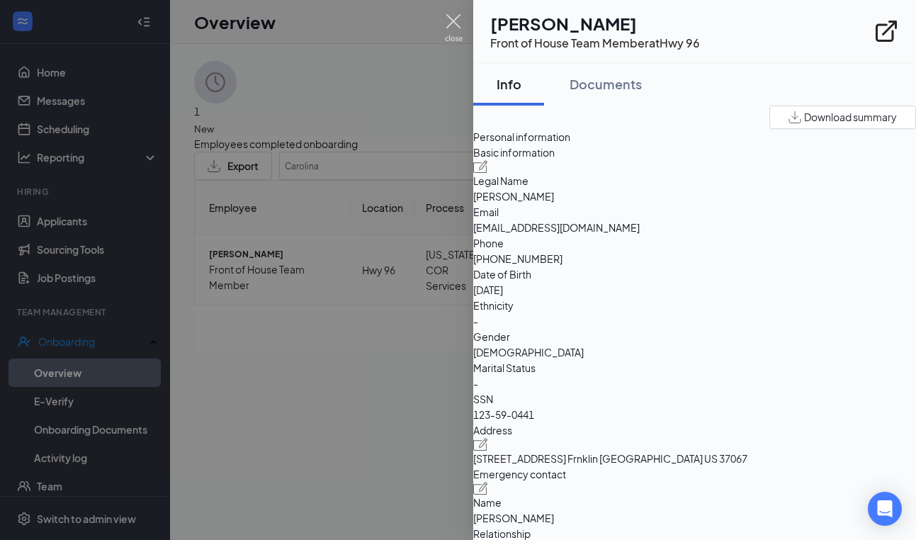
click at [446, 18] on img at bounding box center [454, 28] width 18 height 28
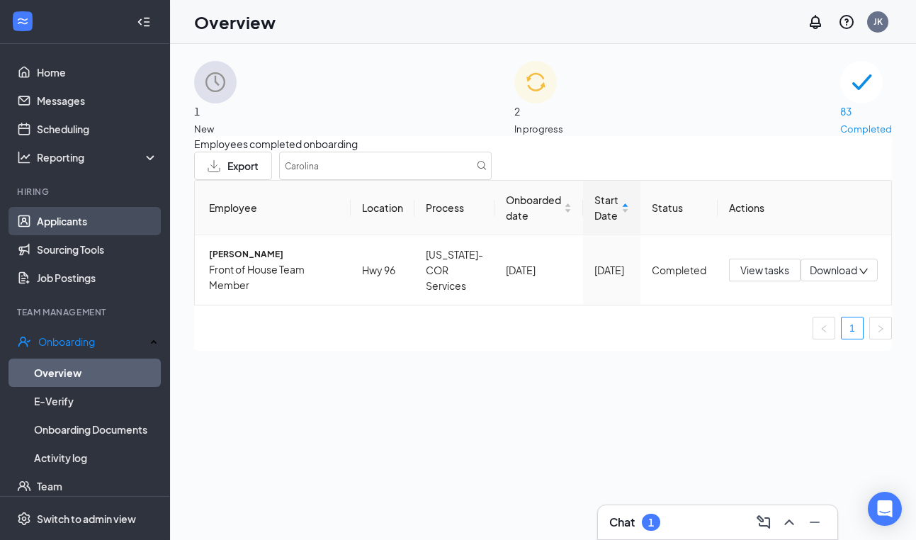
click at [40, 229] on link "Applicants" at bounding box center [97, 221] width 121 height 28
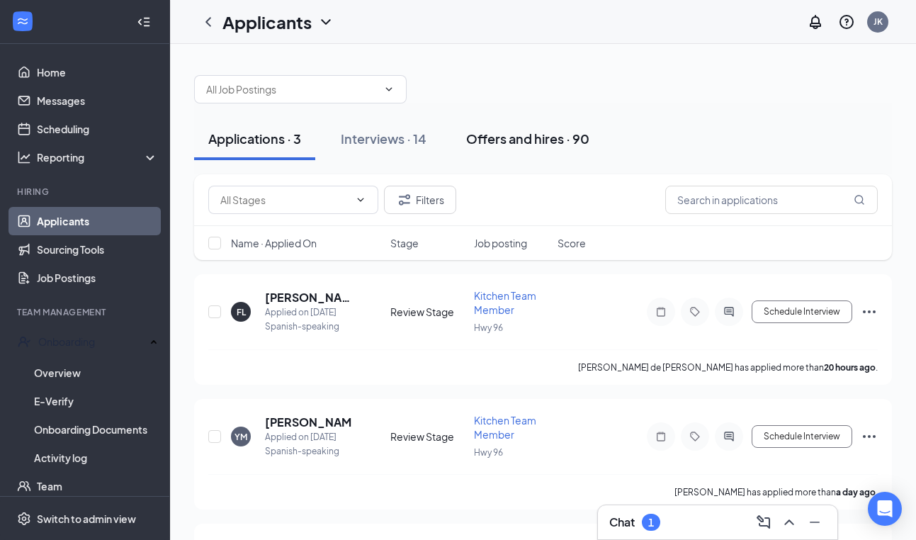
click at [507, 136] on div "Offers and hires · 90" at bounding box center [527, 139] width 123 height 18
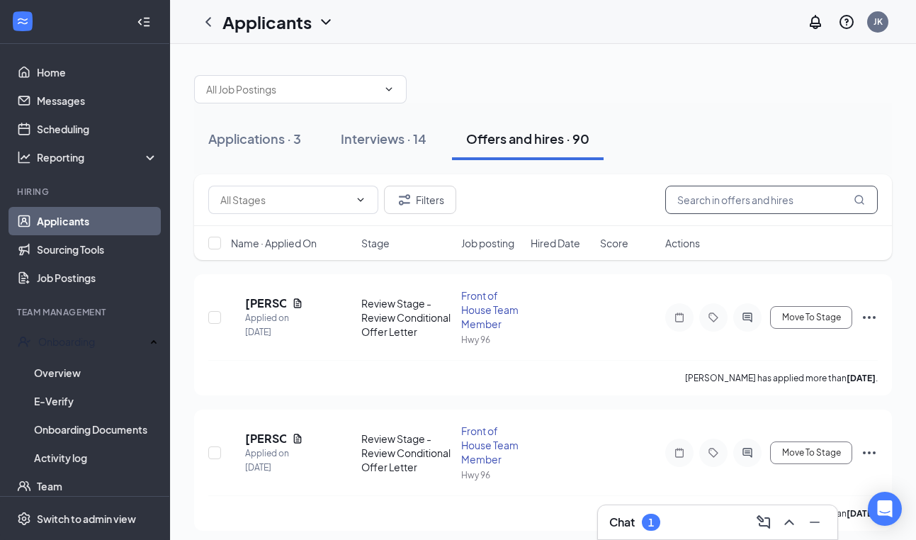
click at [743, 205] on input "text" at bounding box center [771, 200] width 212 height 28
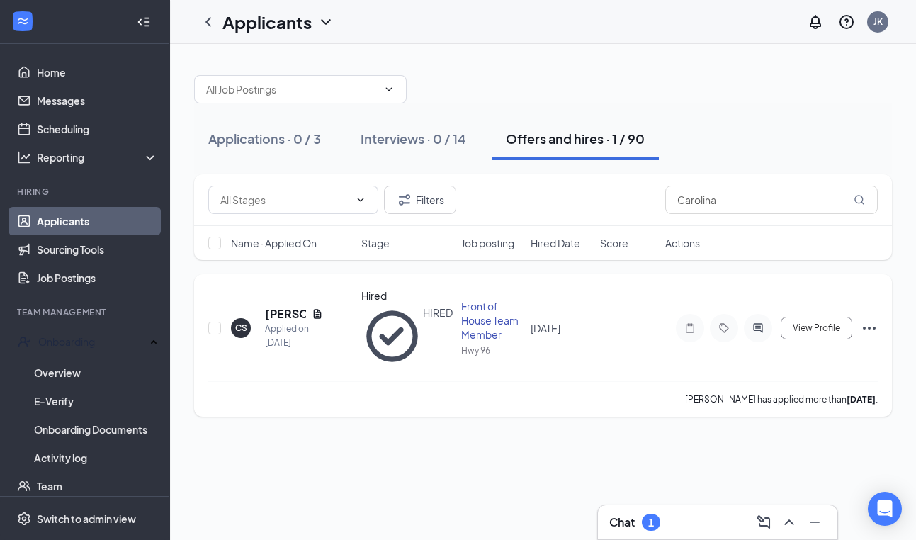
drag, startPoint x: 722, startPoint y: 225, endPoint x: 289, endPoint y: 300, distance: 439.1
click at [289, 306] on h5 "[PERSON_NAME]" at bounding box center [285, 314] width 41 height 16
click at [280, 306] on h5 "[PERSON_NAME]" at bounding box center [285, 314] width 41 height 16
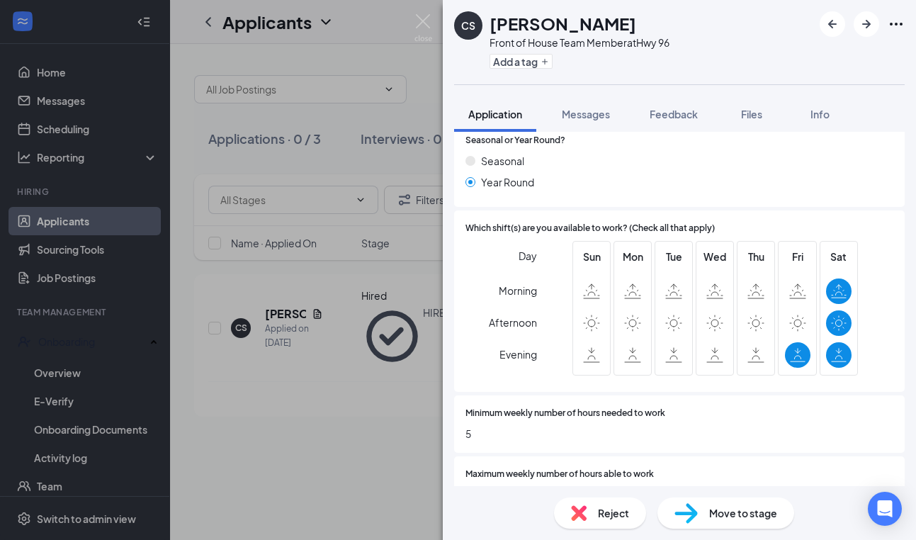
scroll to position [550, 0]
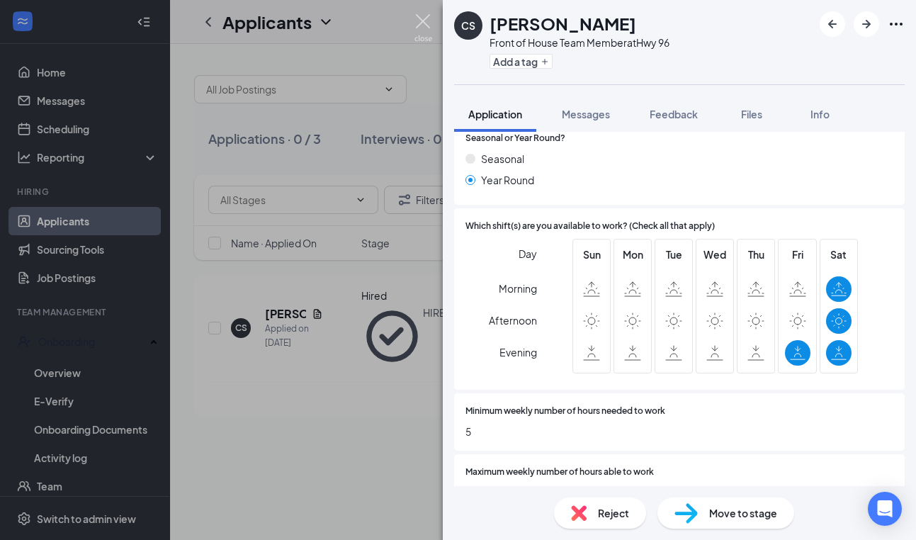
click at [419, 24] on img at bounding box center [423, 28] width 18 height 28
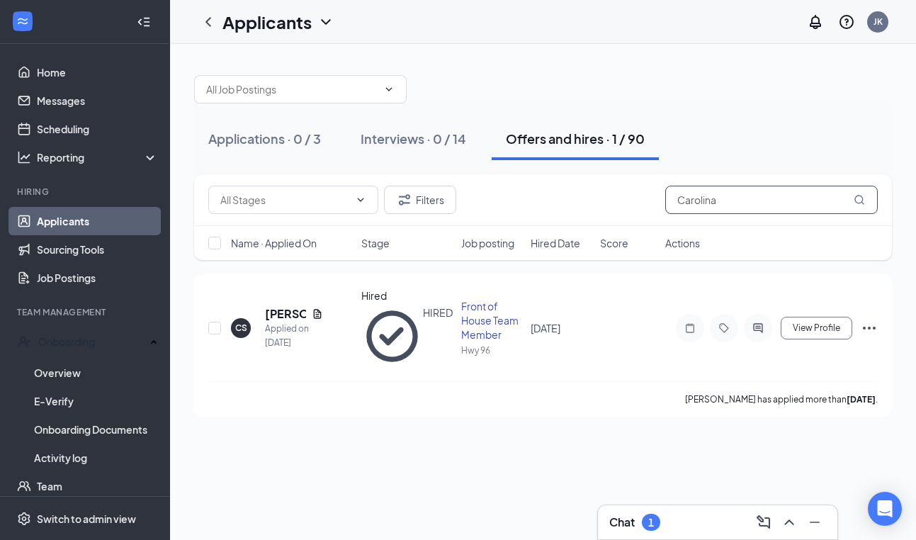
click at [751, 192] on input "Carolina" at bounding box center [771, 200] width 212 height 28
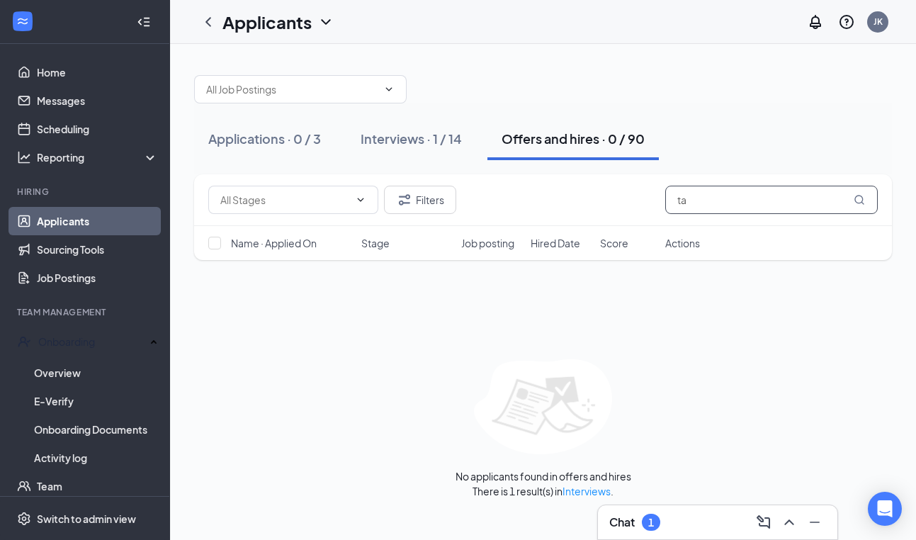
type input "t"
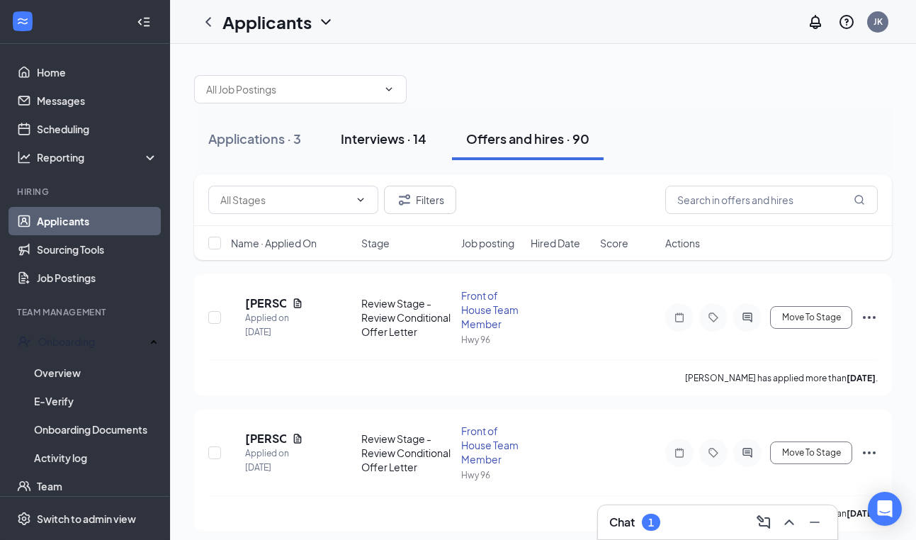
click at [401, 137] on div "Interviews · 14" at bounding box center [384, 139] width 86 height 18
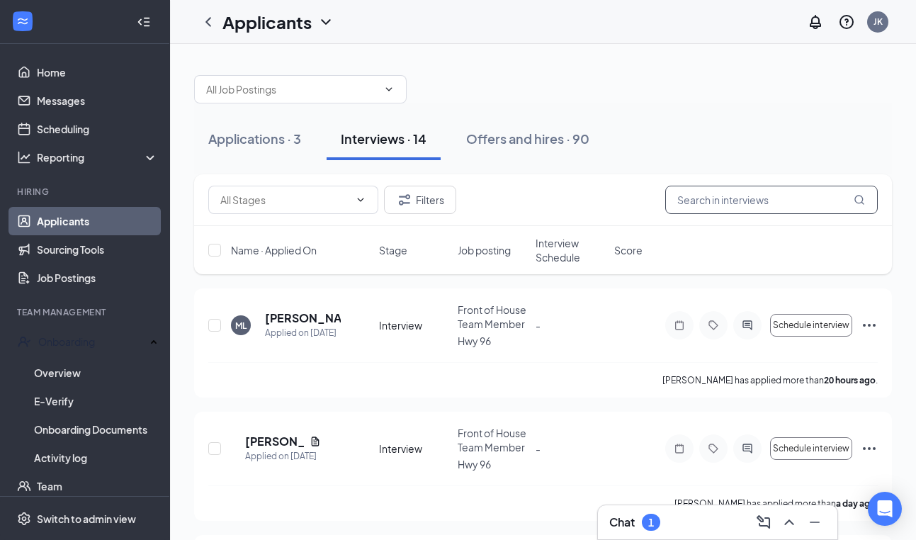
click at [716, 196] on input "text" at bounding box center [771, 200] width 212 height 28
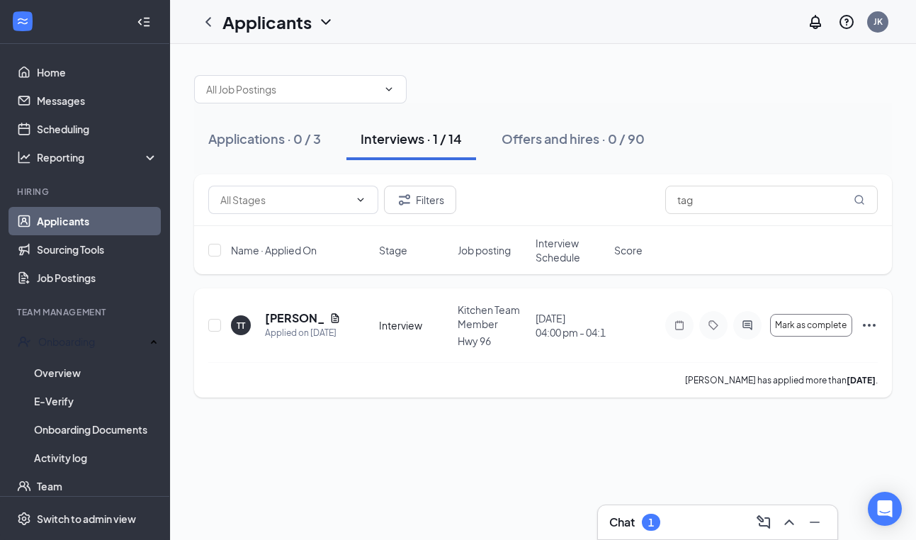
drag, startPoint x: 672, startPoint y: 225, endPoint x: 291, endPoint y: 317, distance: 392.2
click at [291, 317] on h5 "[PERSON_NAME]" at bounding box center [294, 318] width 59 height 16
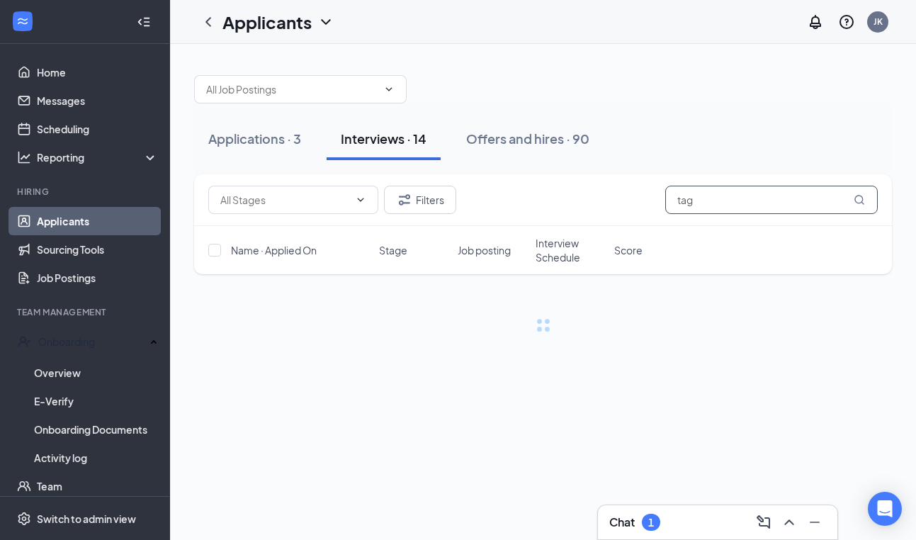
click at [701, 199] on input "tag" at bounding box center [771, 200] width 212 height 28
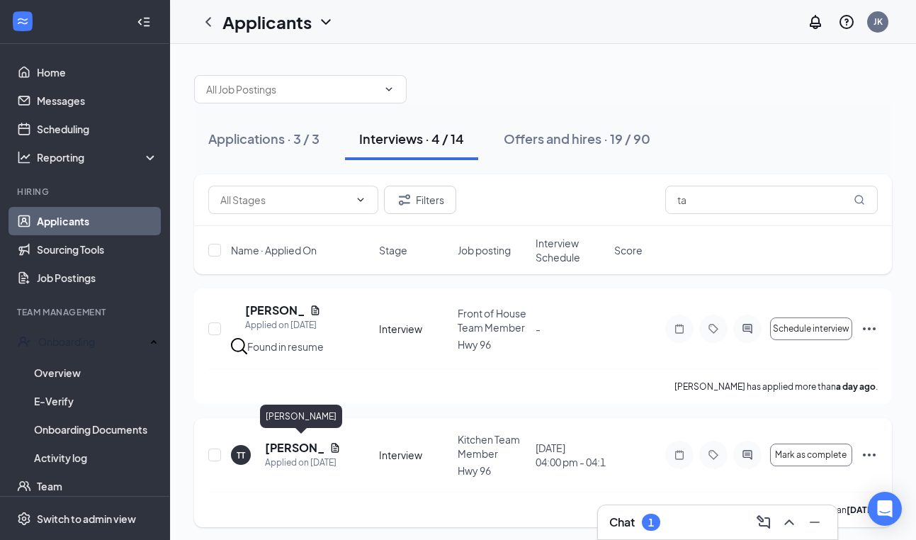
click at [293, 447] on h5 "[PERSON_NAME]" at bounding box center [294, 448] width 59 height 16
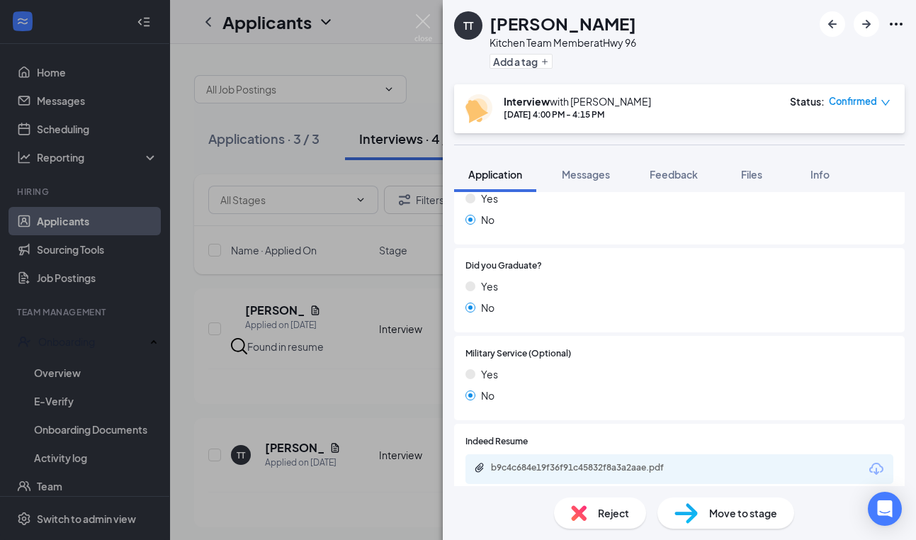
scroll to position [1069, 0]
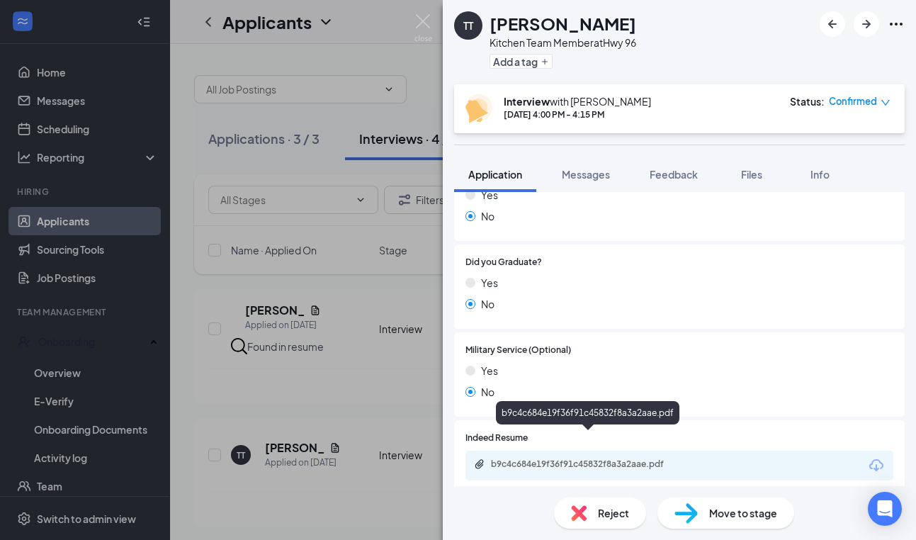
click at [638, 458] on div "b9c4c684e19f36f91c45832f8a3a2aae.pdf" at bounding box center [590, 463] width 198 height 11
click at [430, 17] on img at bounding box center [423, 28] width 18 height 28
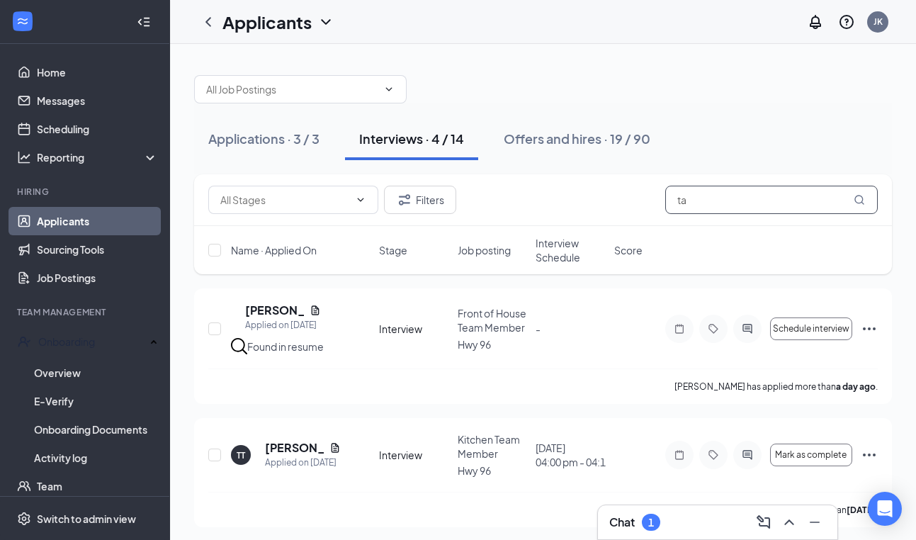
click at [706, 212] on input "ta" at bounding box center [771, 200] width 212 height 28
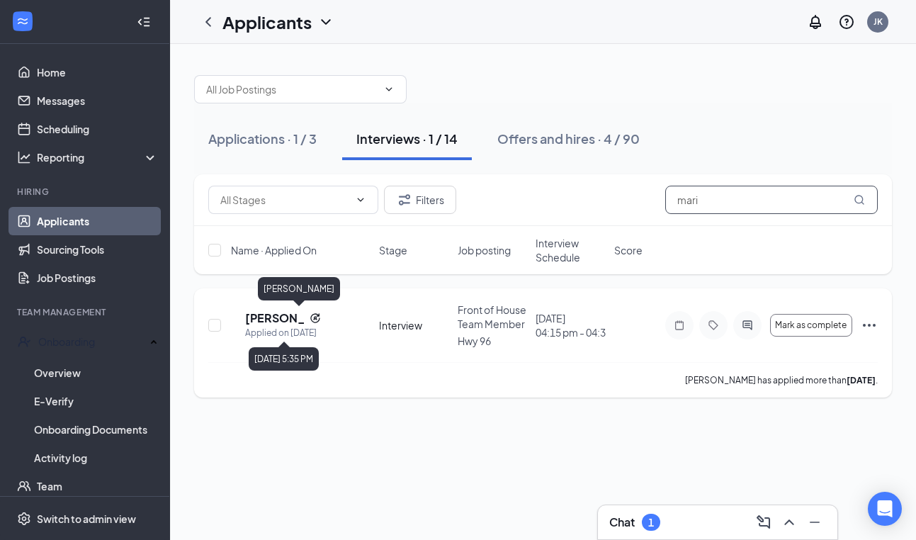
type input "mari"
click at [278, 317] on h5 "[PERSON_NAME]" at bounding box center [274, 318] width 59 height 16
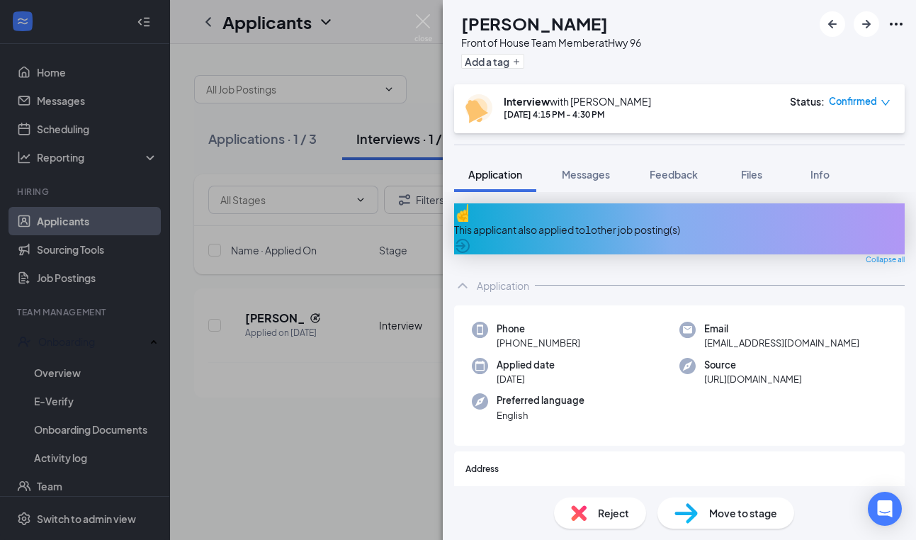
click at [654, 222] on div "This applicant also applied to 1 other job posting(s)" at bounding box center [679, 230] width 450 height 16
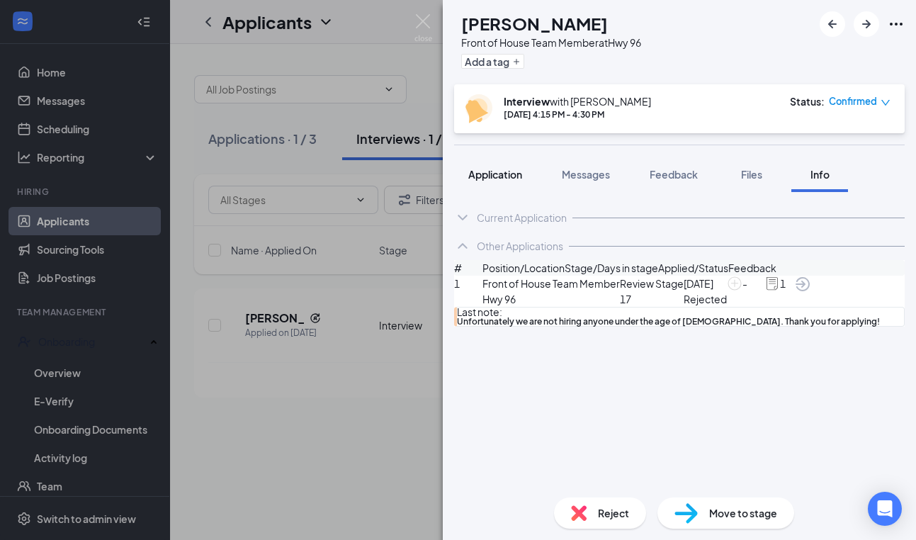
click at [516, 179] on span "Application" at bounding box center [495, 174] width 54 height 13
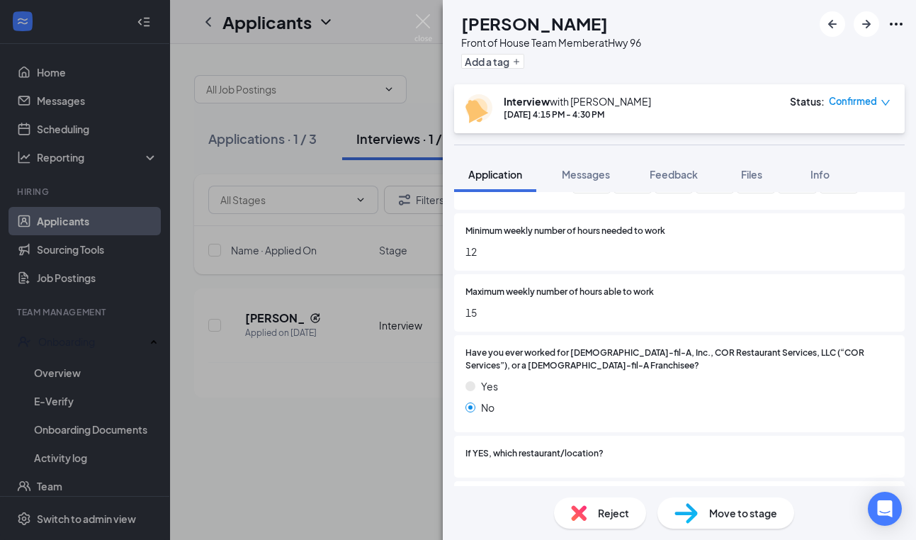
scroll to position [840, 0]
click at [616, 514] on span "Reject" at bounding box center [613, 513] width 31 height 16
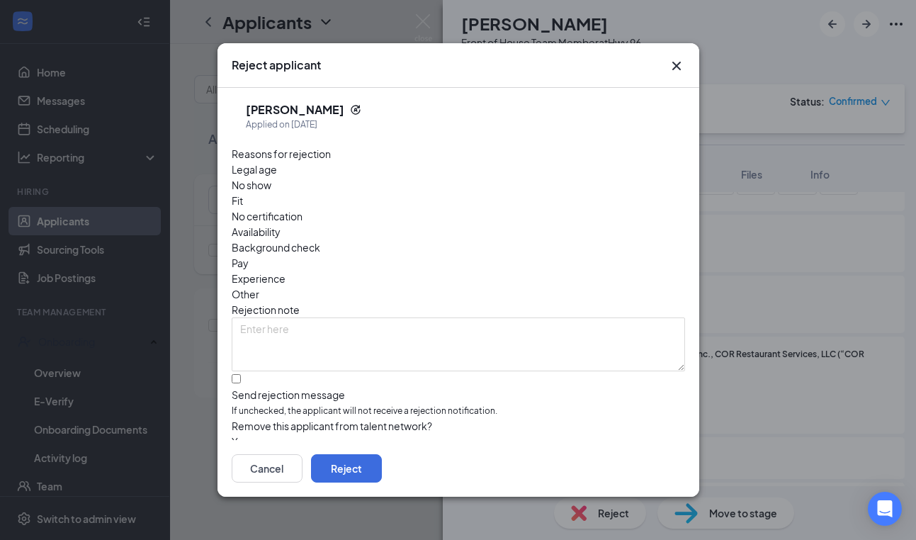
click at [277, 177] on span "Legal age" at bounding box center [254, 169] width 45 height 16
click at [382, 460] on button "Reject" at bounding box center [346, 468] width 71 height 28
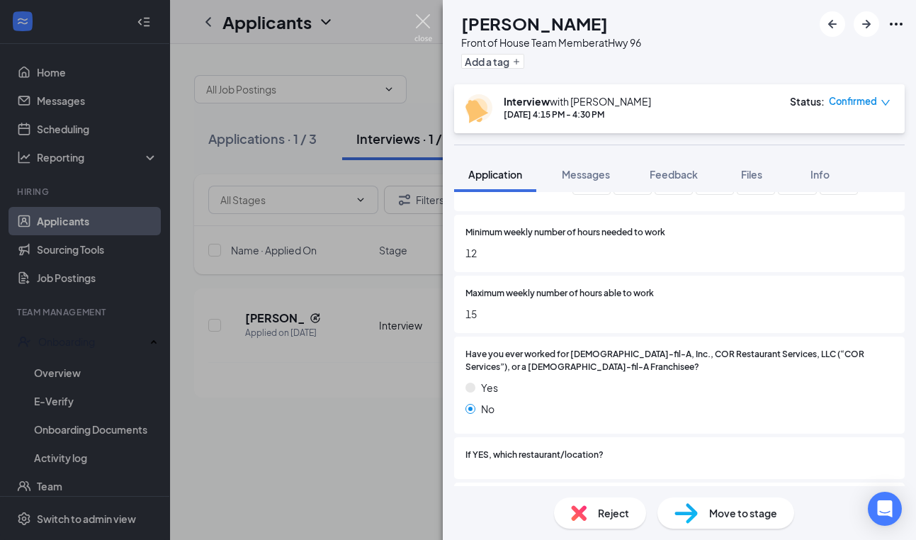
click at [430, 22] on img at bounding box center [423, 28] width 18 height 28
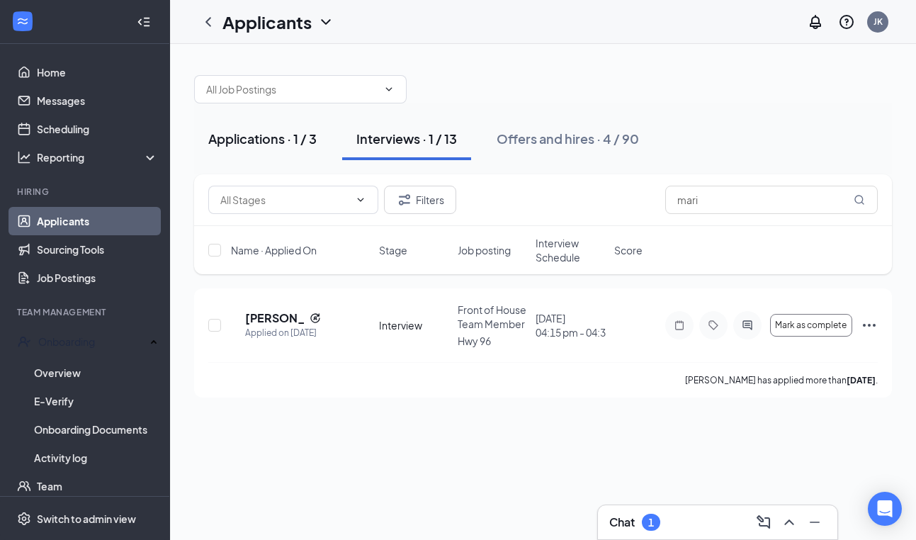
click at [266, 142] on div "Applications · 1 / 3" at bounding box center [262, 139] width 108 height 18
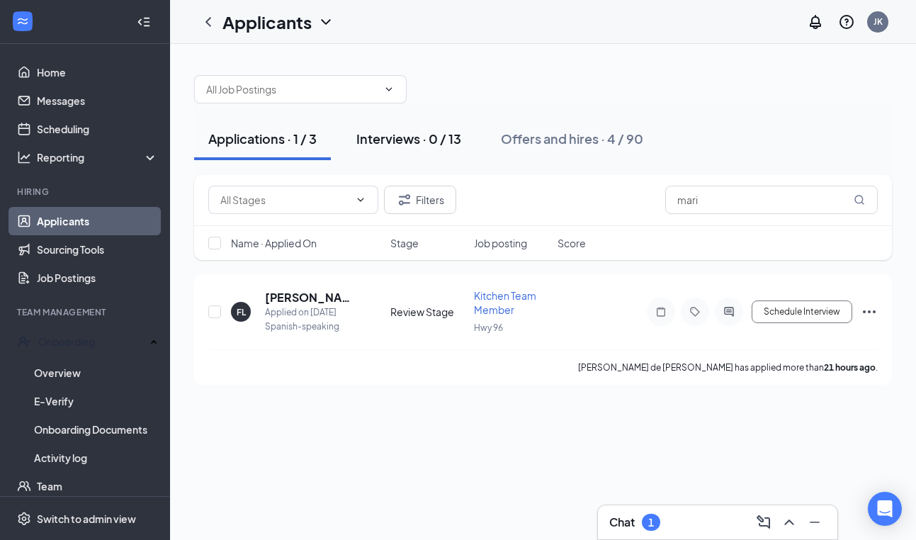
click at [431, 147] on button "Interviews · 0 / 13" at bounding box center [408, 139] width 133 height 42
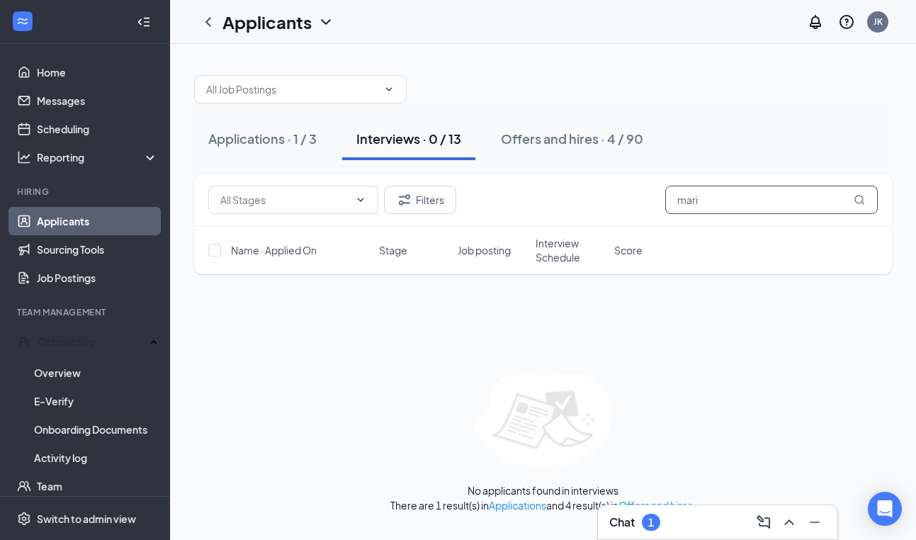
click at [701, 198] on input "mari" at bounding box center [771, 200] width 212 height 28
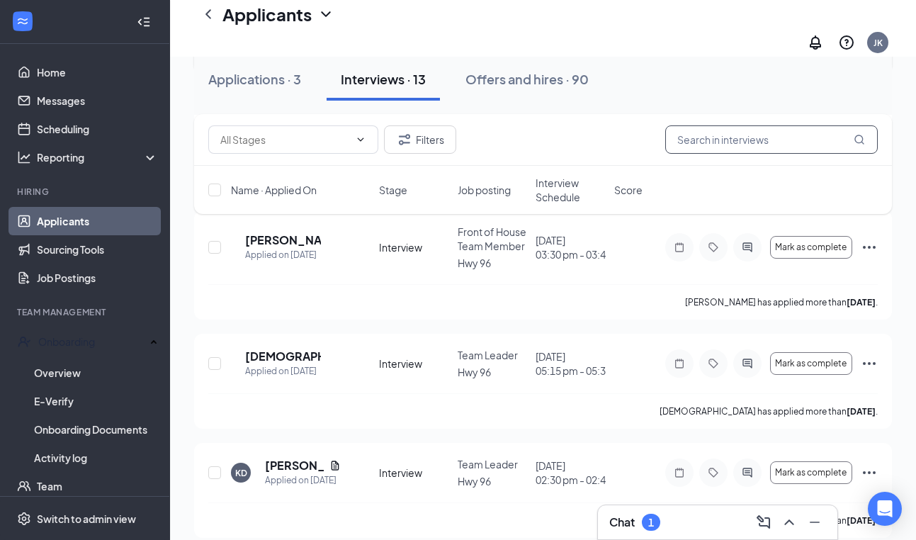
scroll to position [1203, 0]
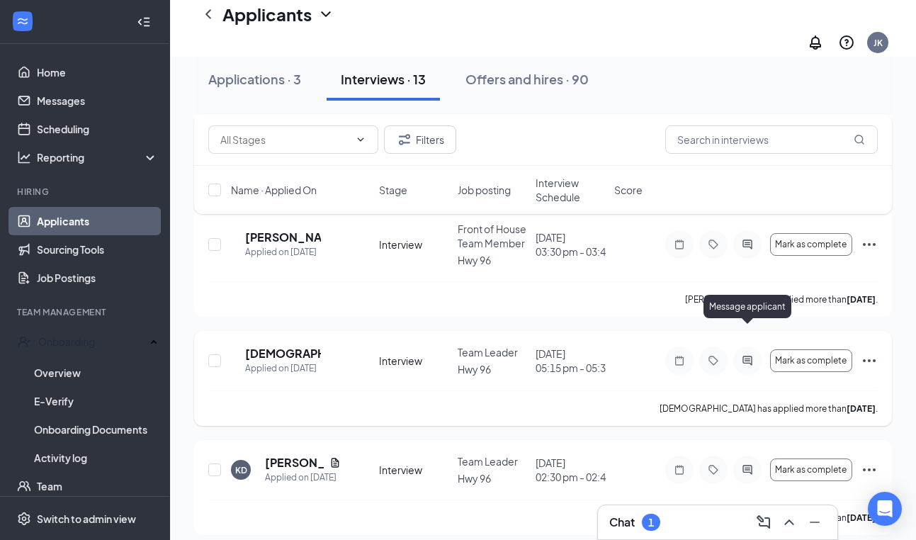
click at [742, 355] on icon "ActiveChat" at bounding box center [747, 360] width 17 height 11
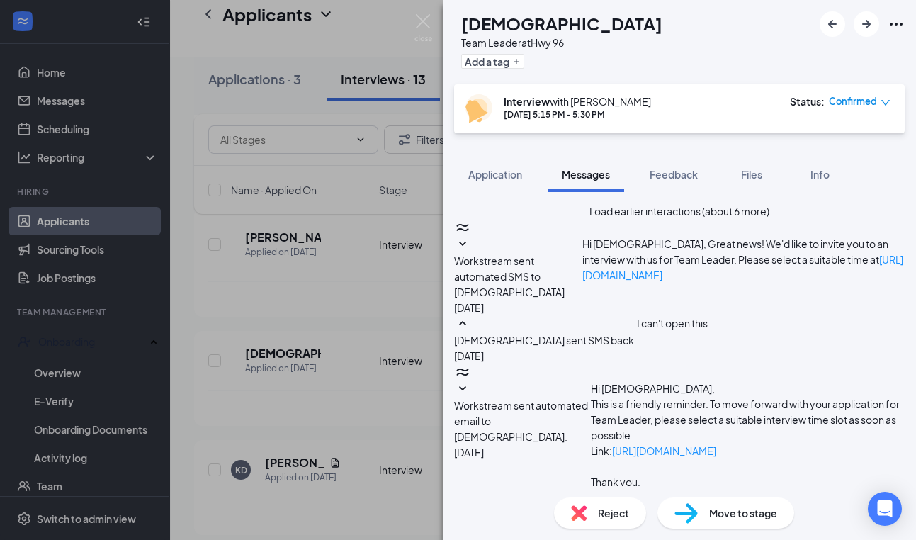
scroll to position [558, 0]
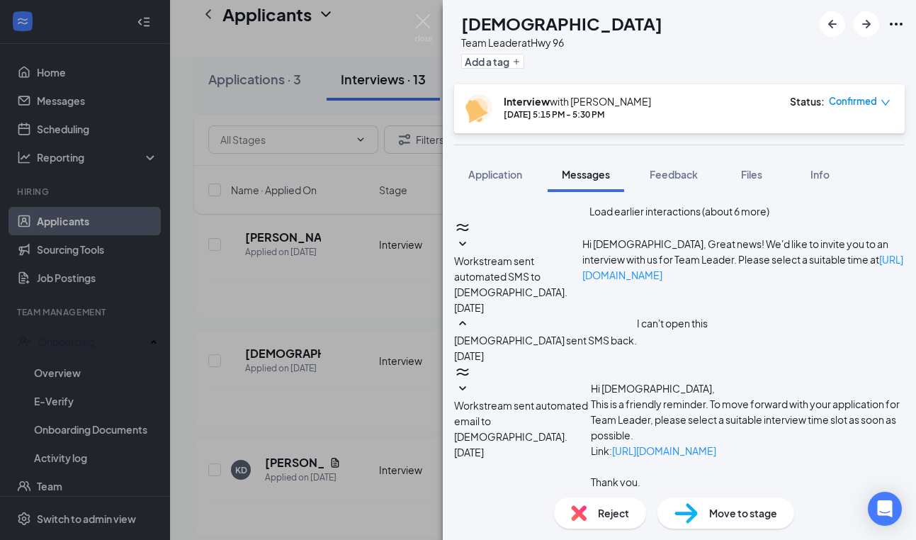
type textarea "If you are available to come by earlier we can do your interview."
type textarea "Also, to be fair. We have filled our team leader positions and are not bringing…"
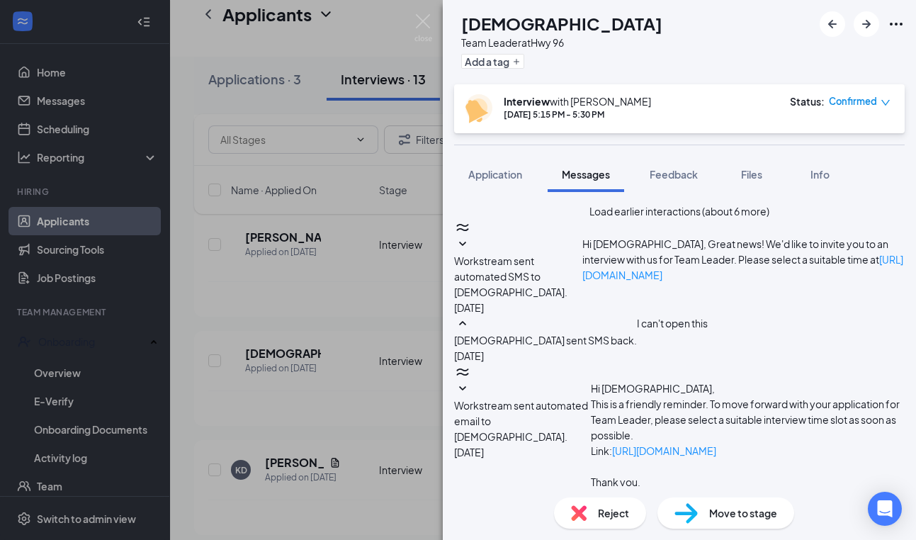
click at [419, 22] on img at bounding box center [423, 28] width 18 height 28
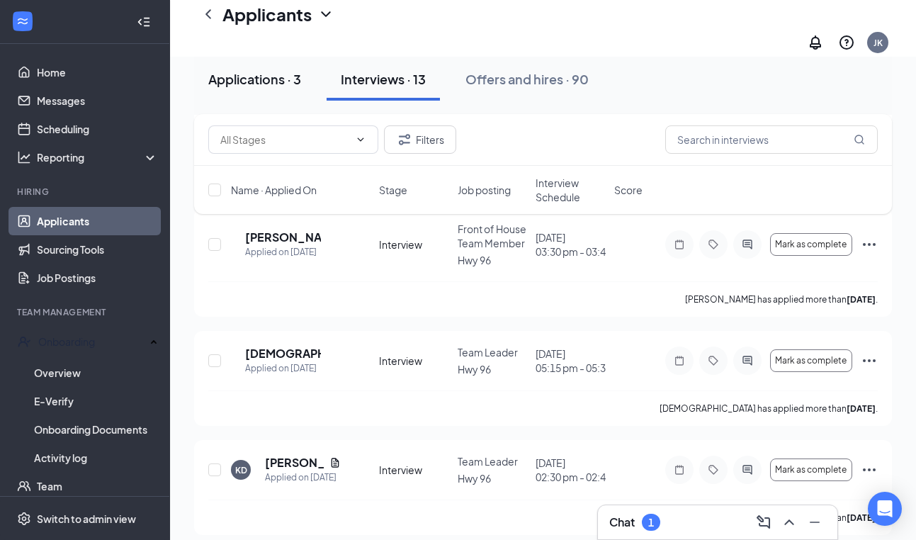
click at [264, 72] on div "Applications · 3" at bounding box center [254, 79] width 93 height 18
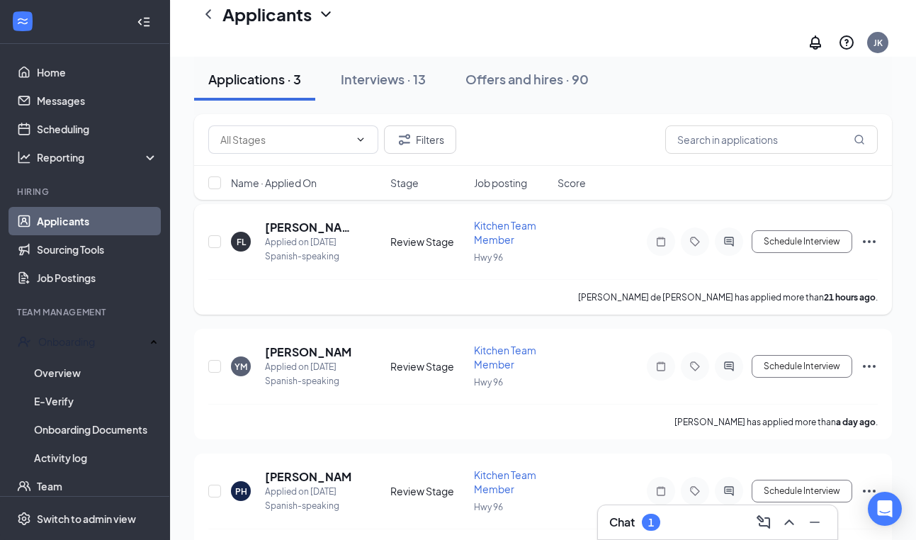
scroll to position [56, 0]
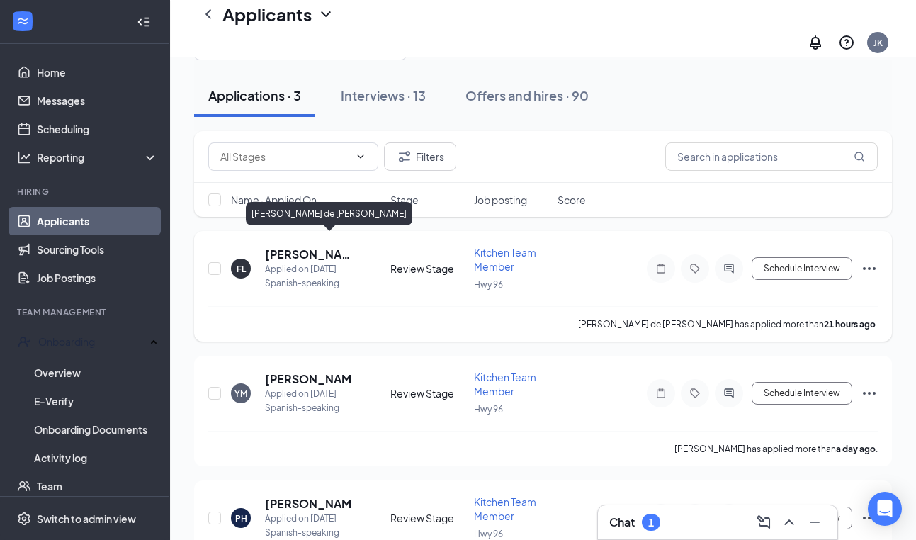
click at [297, 246] on h5 "[PERSON_NAME] de [PERSON_NAME]" at bounding box center [308, 254] width 87 height 16
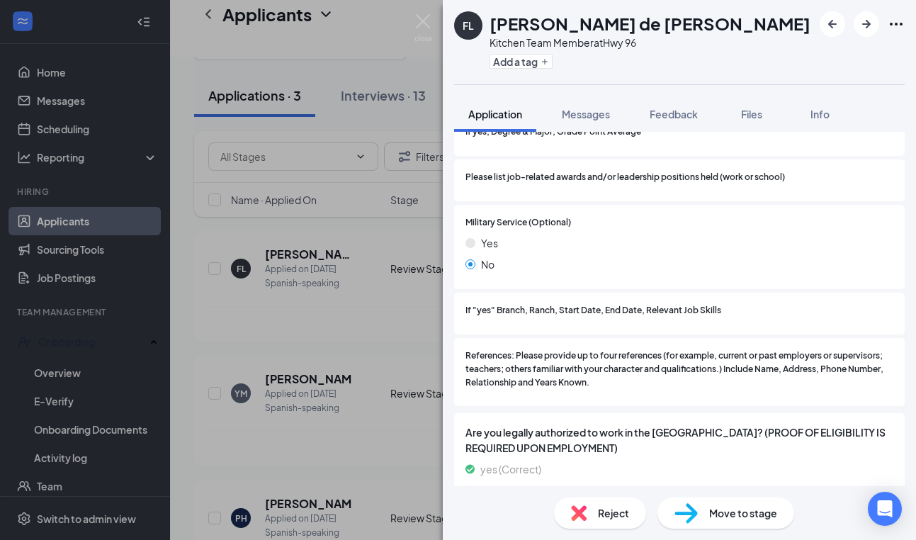
scroll to position [1538, 0]
click at [429, 18] on img at bounding box center [423, 28] width 18 height 28
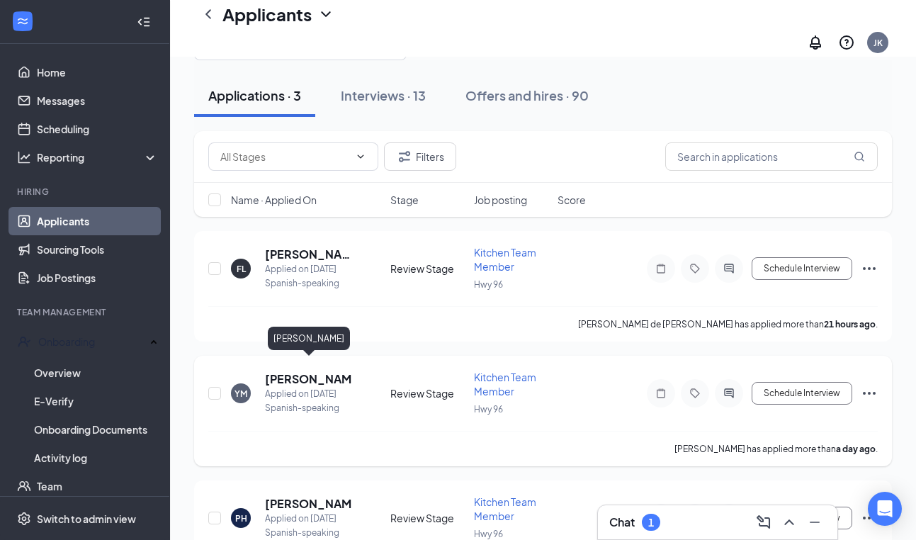
click at [297, 371] on h5 "[PERSON_NAME]" at bounding box center [308, 379] width 87 height 16
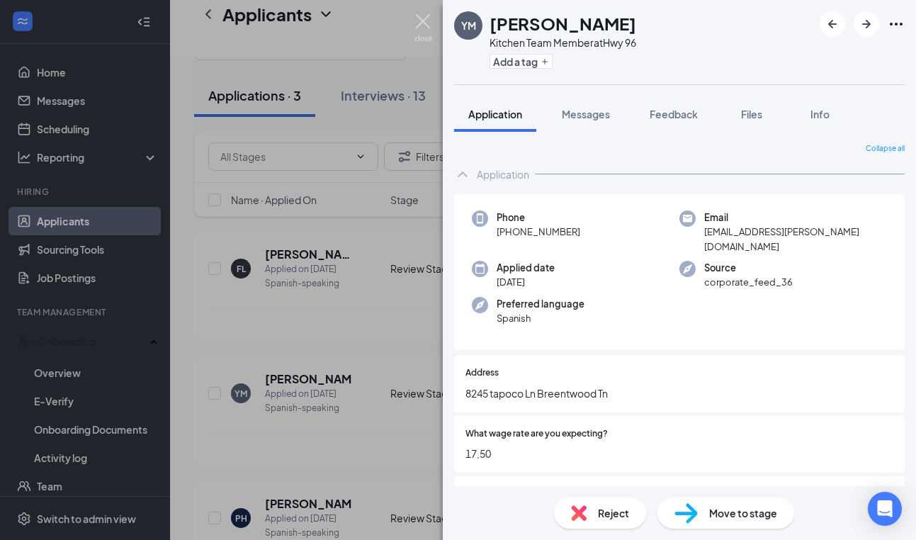
click at [425, 23] on img at bounding box center [423, 28] width 18 height 28
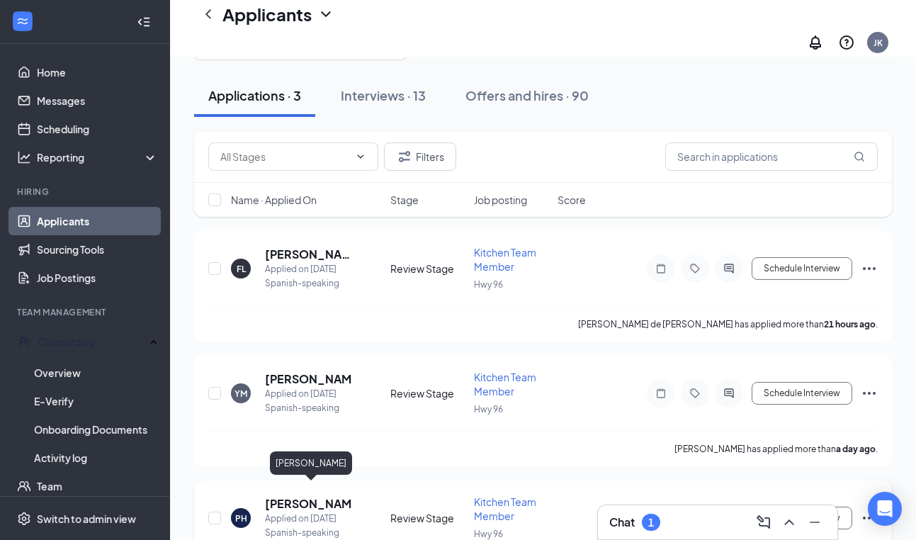
click at [293, 496] on h5 "[PERSON_NAME]" at bounding box center [308, 504] width 87 height 16
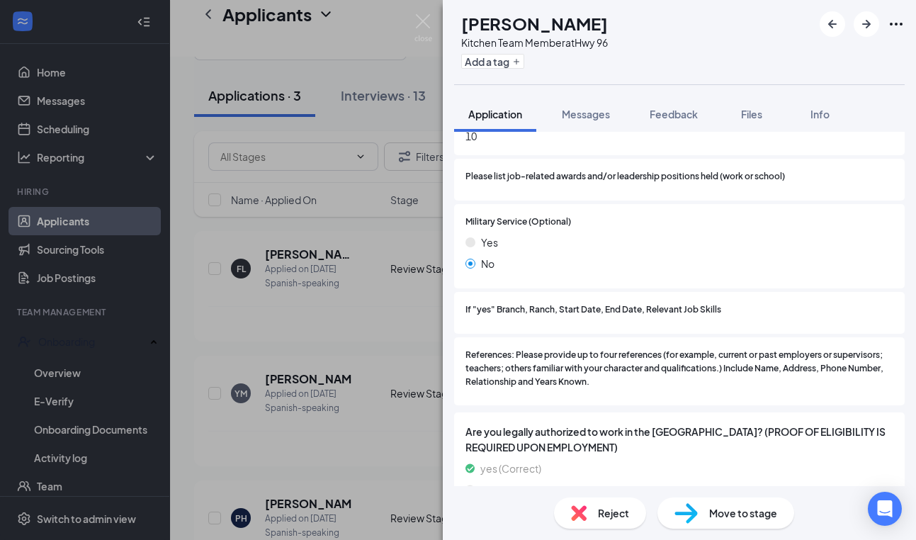
scroll to position [1616, 0]
click at [426, 15] on img at bounding box center [423, 28] width 18 height 28
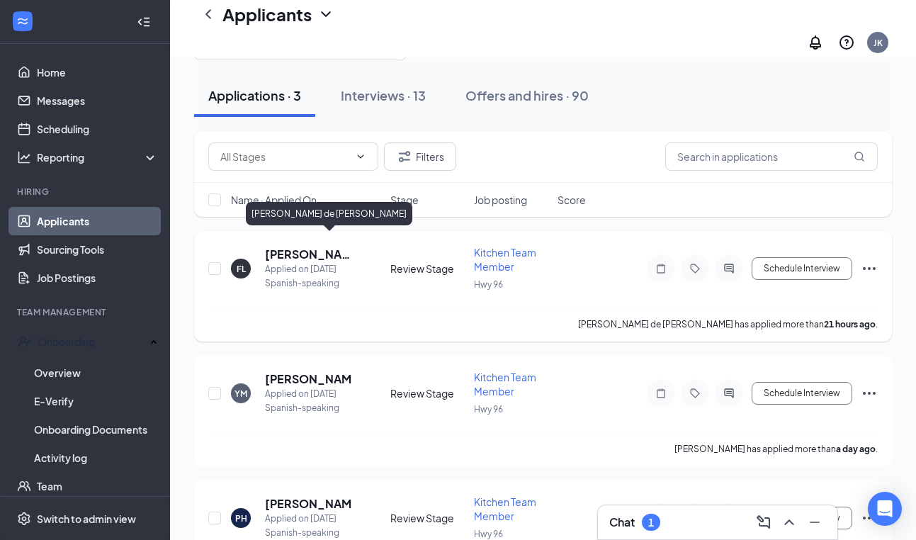
click at [309, 246] on h5 "[PERSON_NAME] de [PERSON_NAME]" at bounding box center [308, 254] width 87 height 16
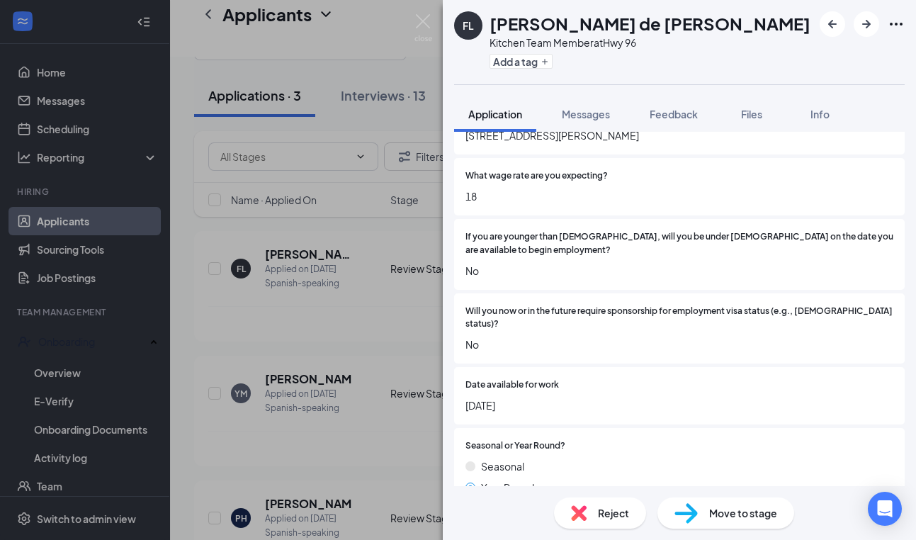
scroll to position [249, 0]
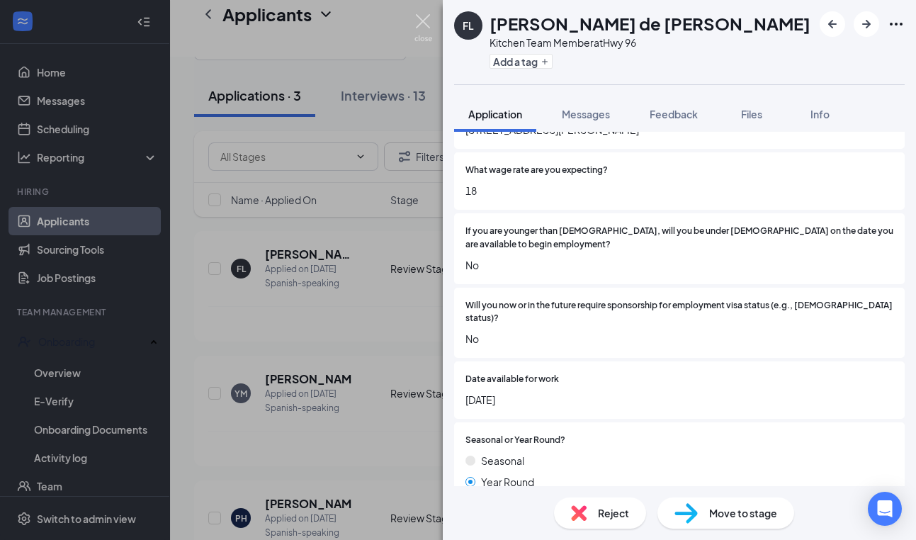
click at [424, 20] on img at bounding box center [423, 28] width 18 height 28
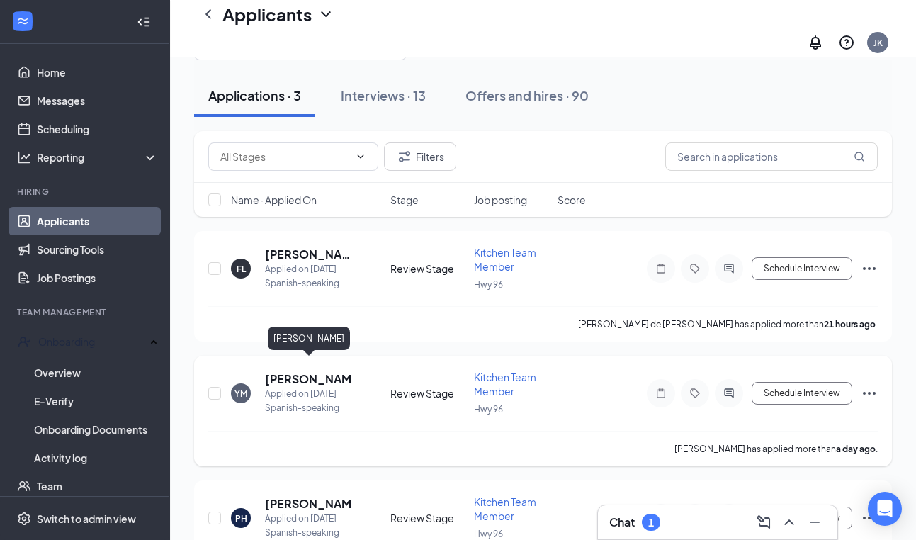
click at [307, 371] on h5 "[PERSON_NAME]" at bounding box center [308, 379] width 87 height 16
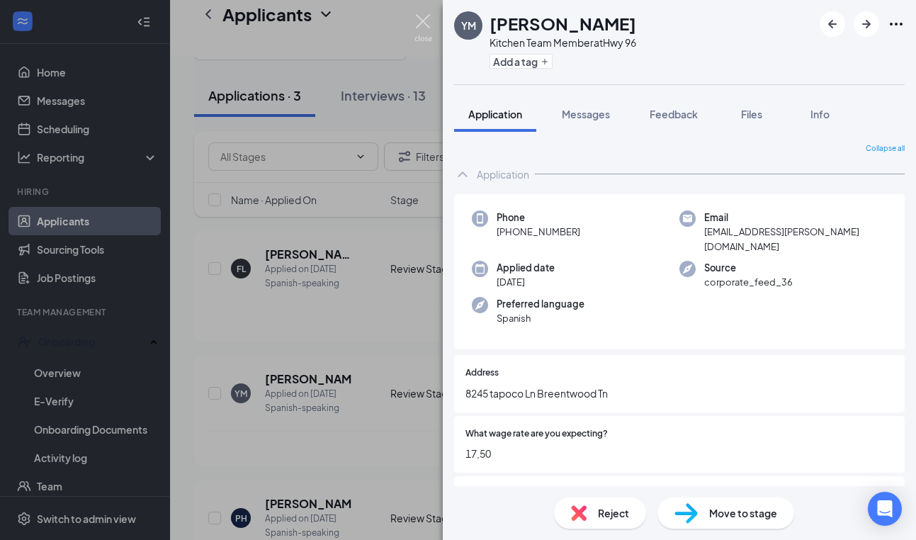
click at [424, 25] on img at bounding box center [423, 28] width 18 height 28
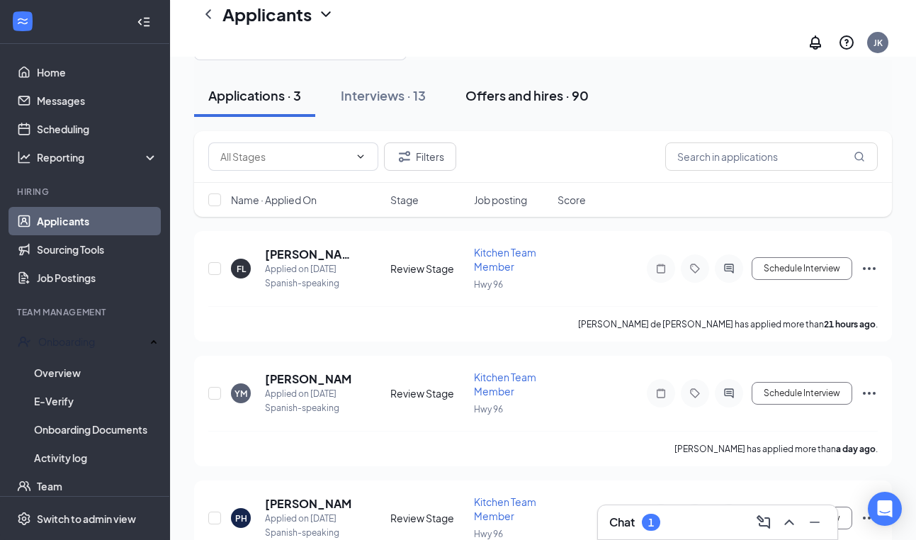
click at [510, 86] on div "Offers and hires · 90" at bounding box center [526, 95] width 123 height 18
